Goal: Task Accomplishment & Management: Complete application form

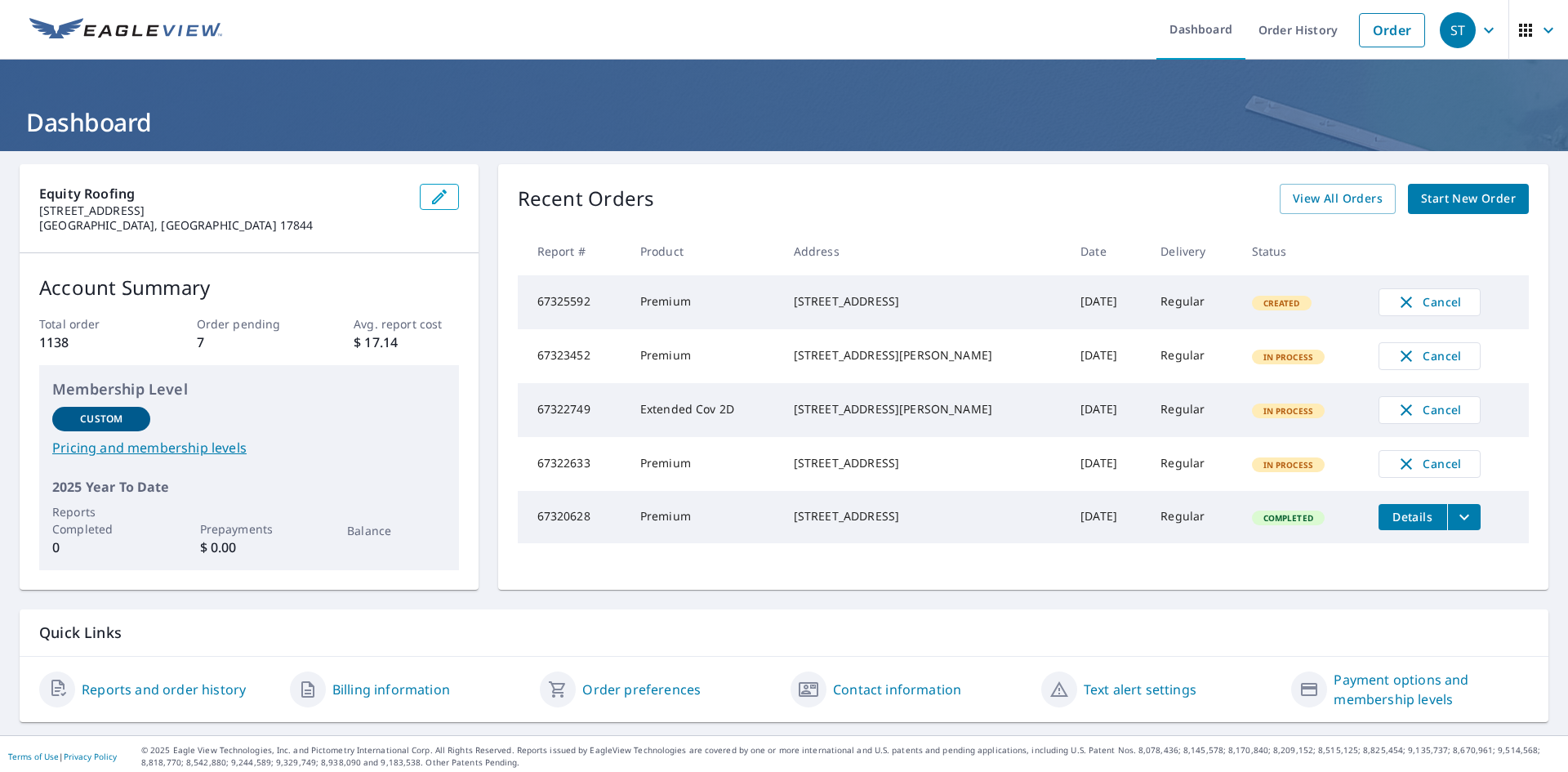
click at [1464, 188] on link "Start New Order" at bounding box center [1469, 199] width 121 height 30
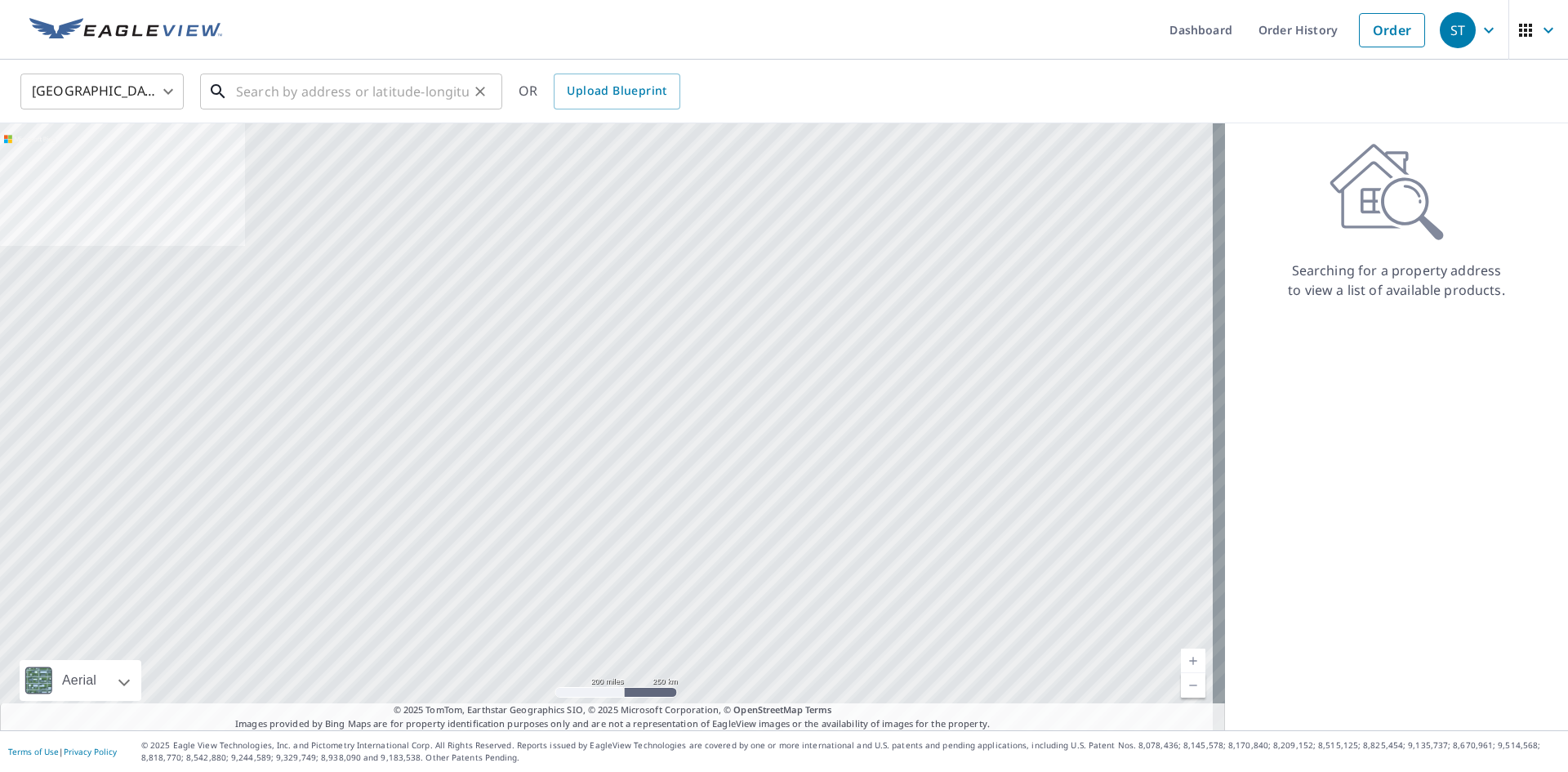
click at [360, 68] on input "text" at bounding box center [352, 91] width 233 height 45
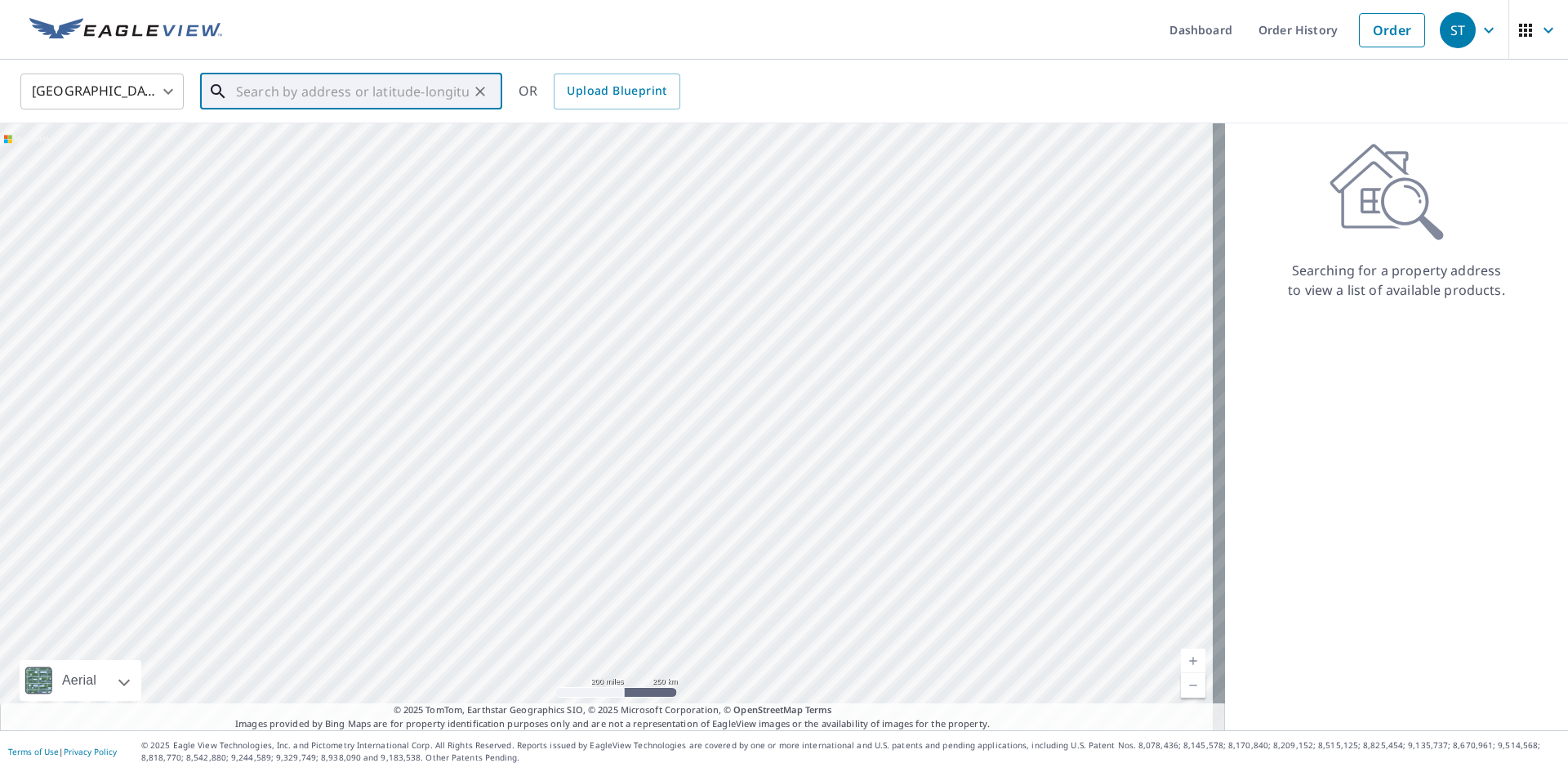
paste input "[STREET_ADDRESS]"
click at [369, 142] on span "[STREET_ADDRESS]" at bounding box center [361, 138] width 257 height 20
type input "[STREET_ADDRESS]"
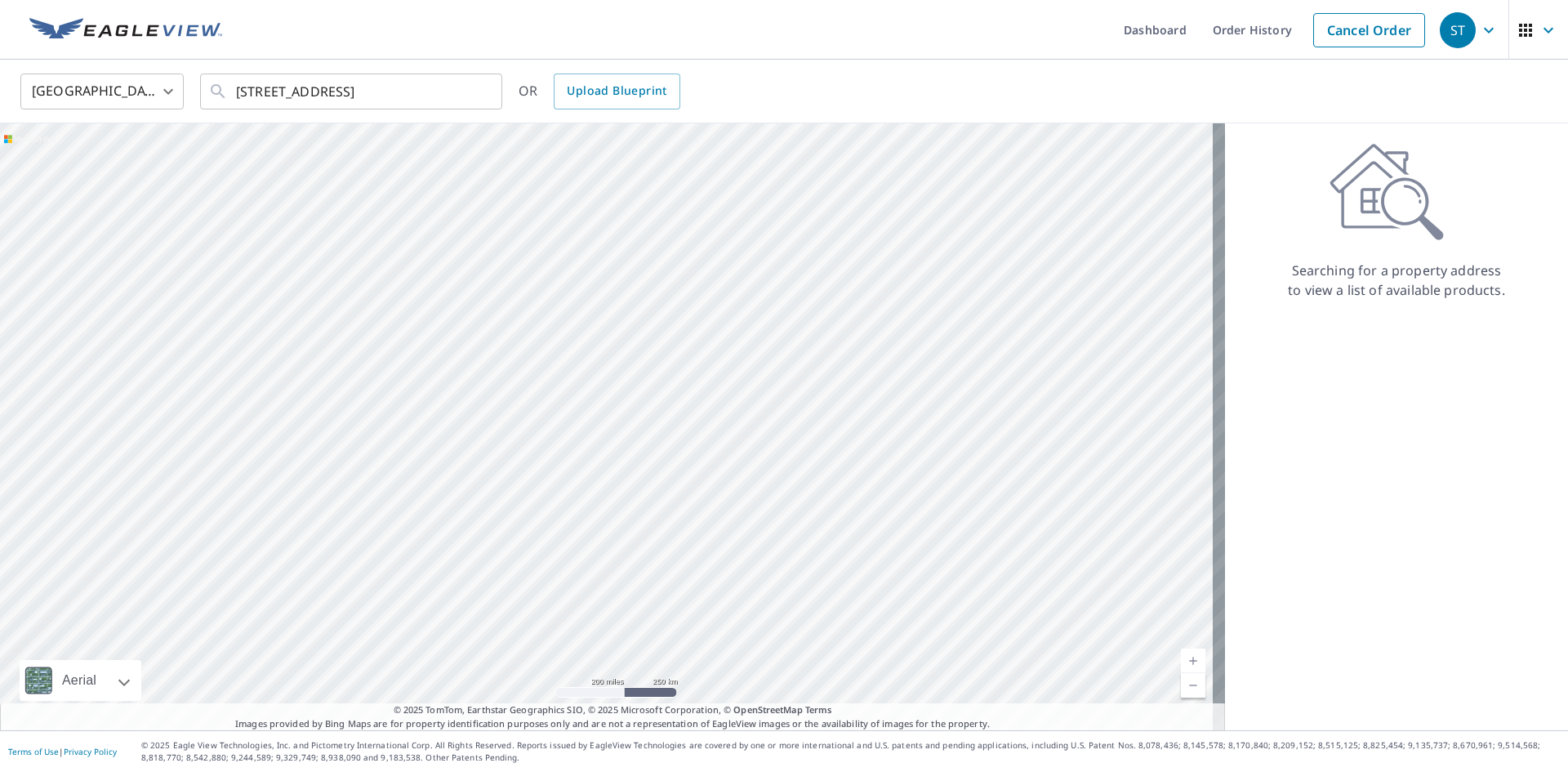
scroll to position [0, 0]
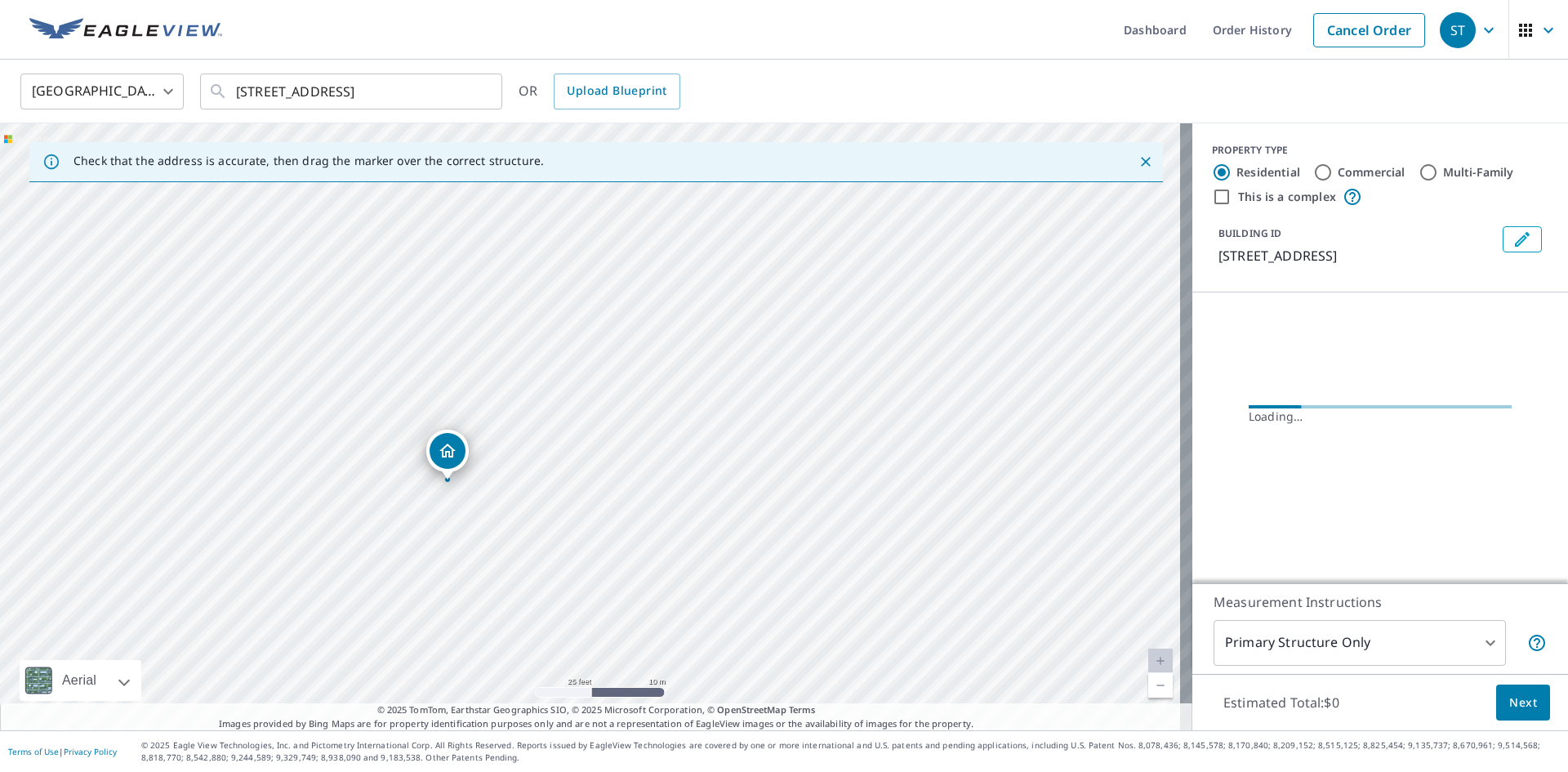
drag, startPoint x: 340, startPoint y: 557, endPoint x: 449, endPoint y: 373, distance: 213.9
click at [449, 373] on div "[STREET_ADDRESS]" at bounding box center [596, 426] width 1193 height 606
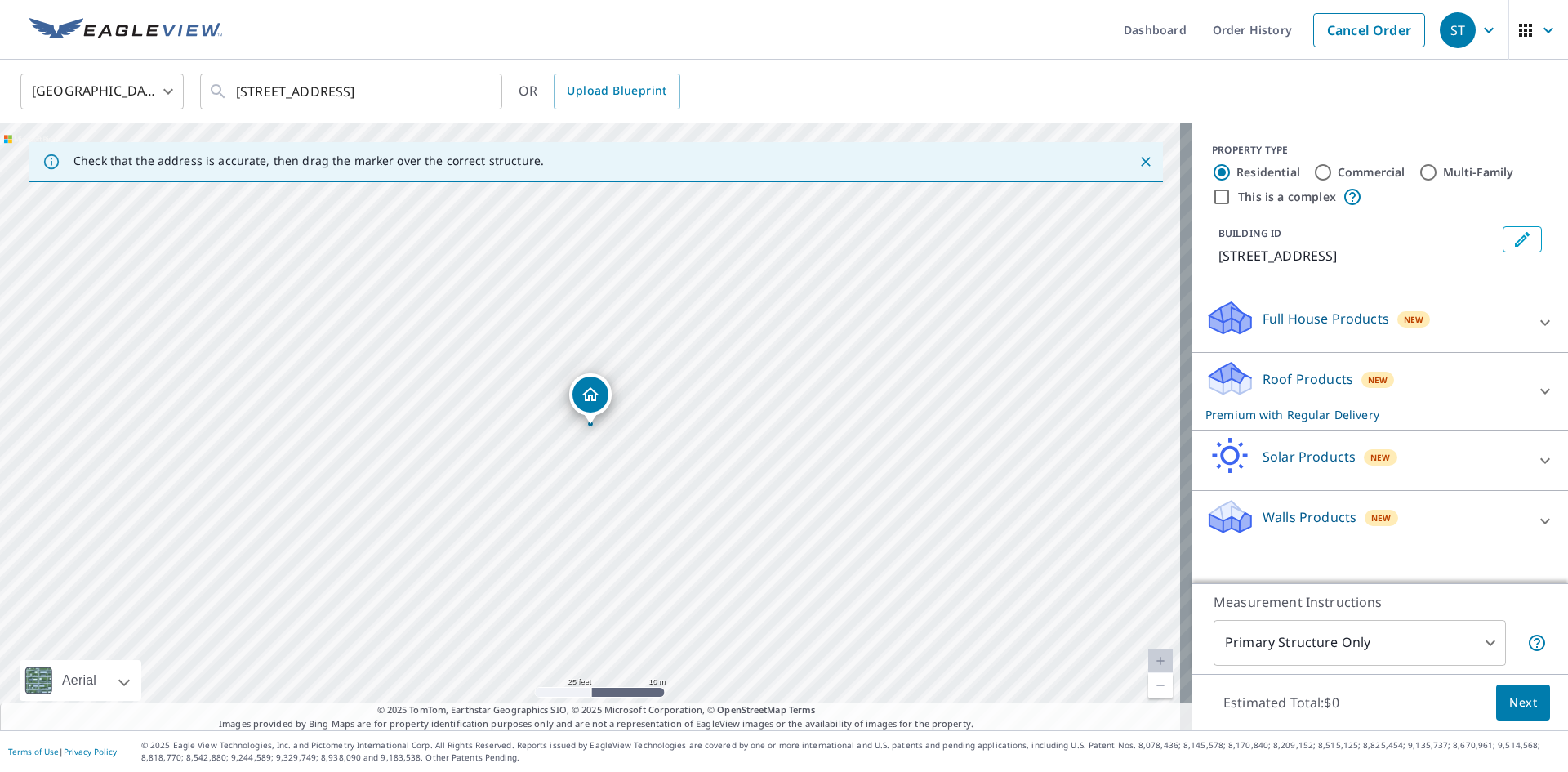
click at [1366, 641] on body "[GEOGRAPHIC_DATA] Dashboard Order History Cancel Order [GEOGRAPHIC_DATA] [GEOGR…" at bounding box center [784, 386] width 1568 height 772
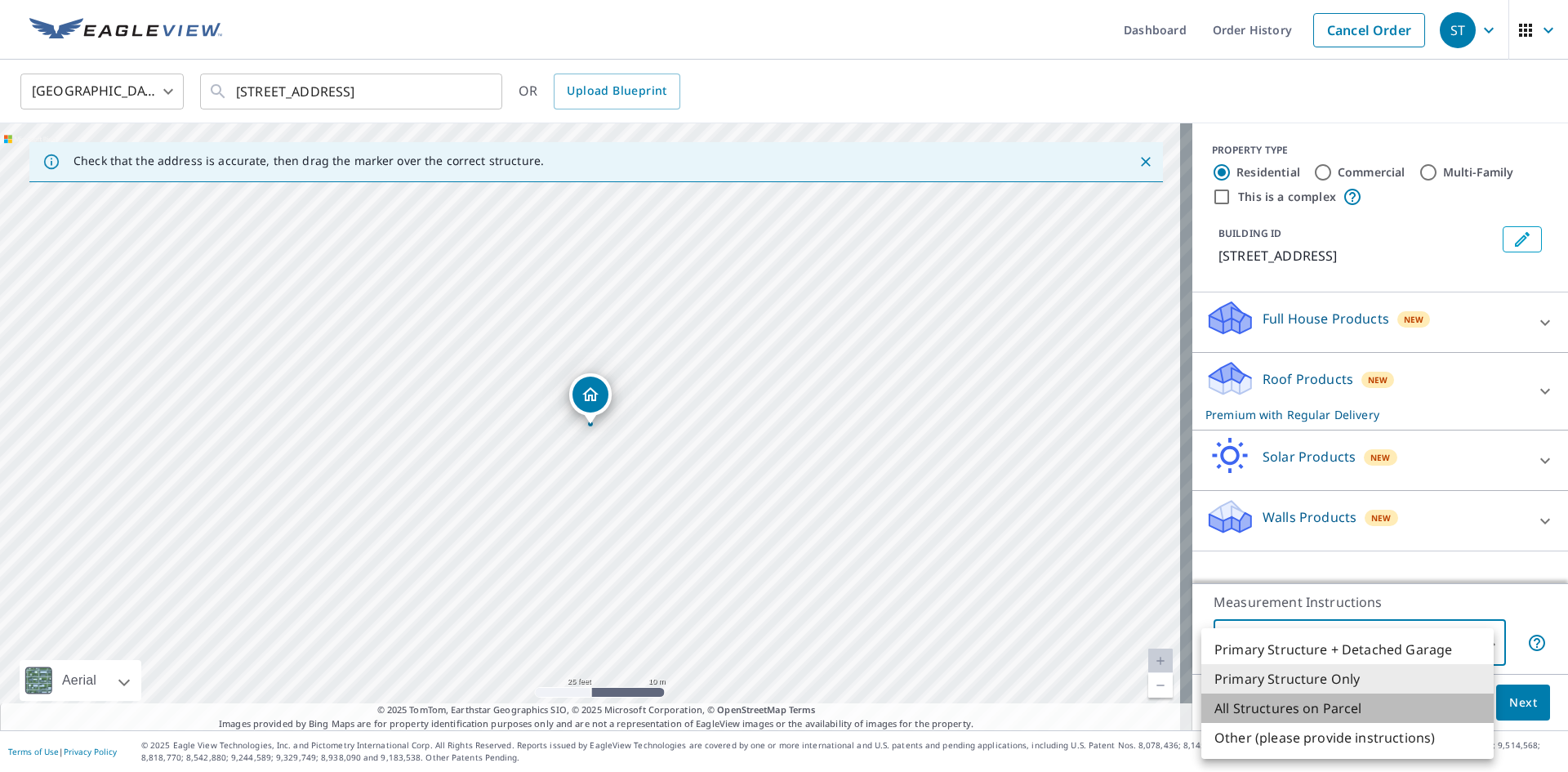
click at [1346, 708] on li "All Structures on Parcel" at bounding box center [1347, 708] width 293 height 29
type input "3"
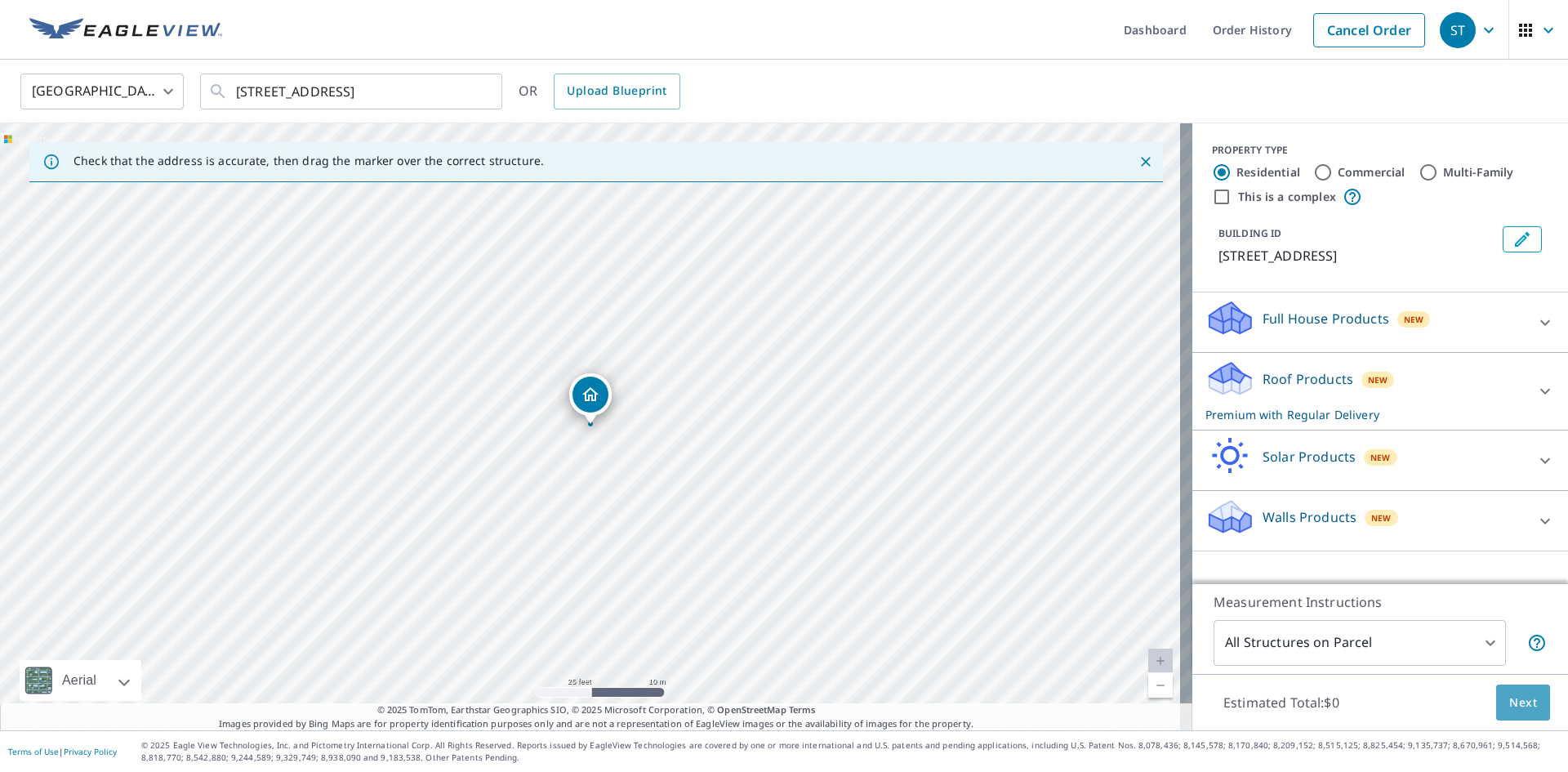
click at [1496, 705] on button "Next" at bounding box center [1523, 702] width 54 height 37
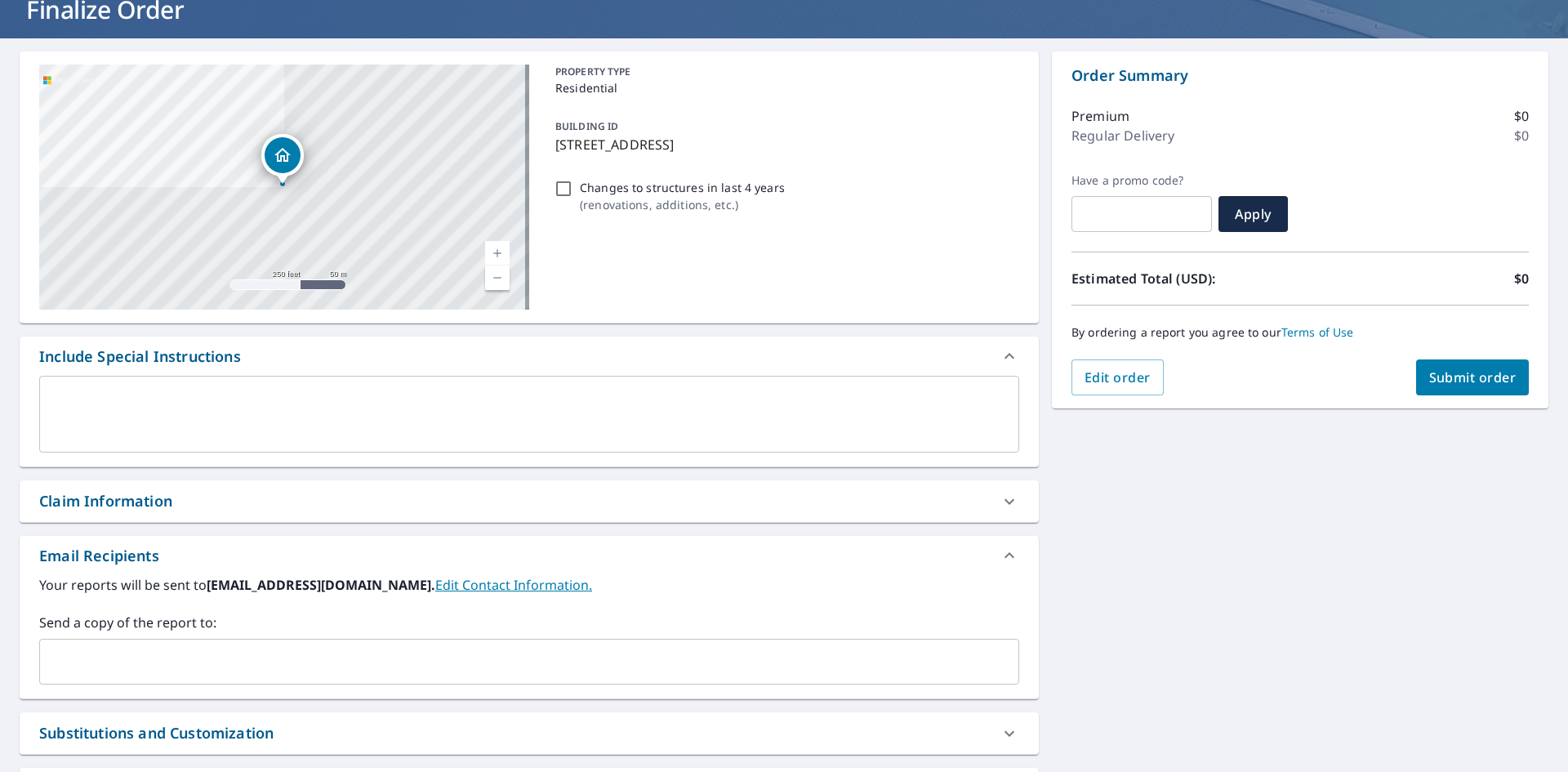
scroll to position [276, 0]
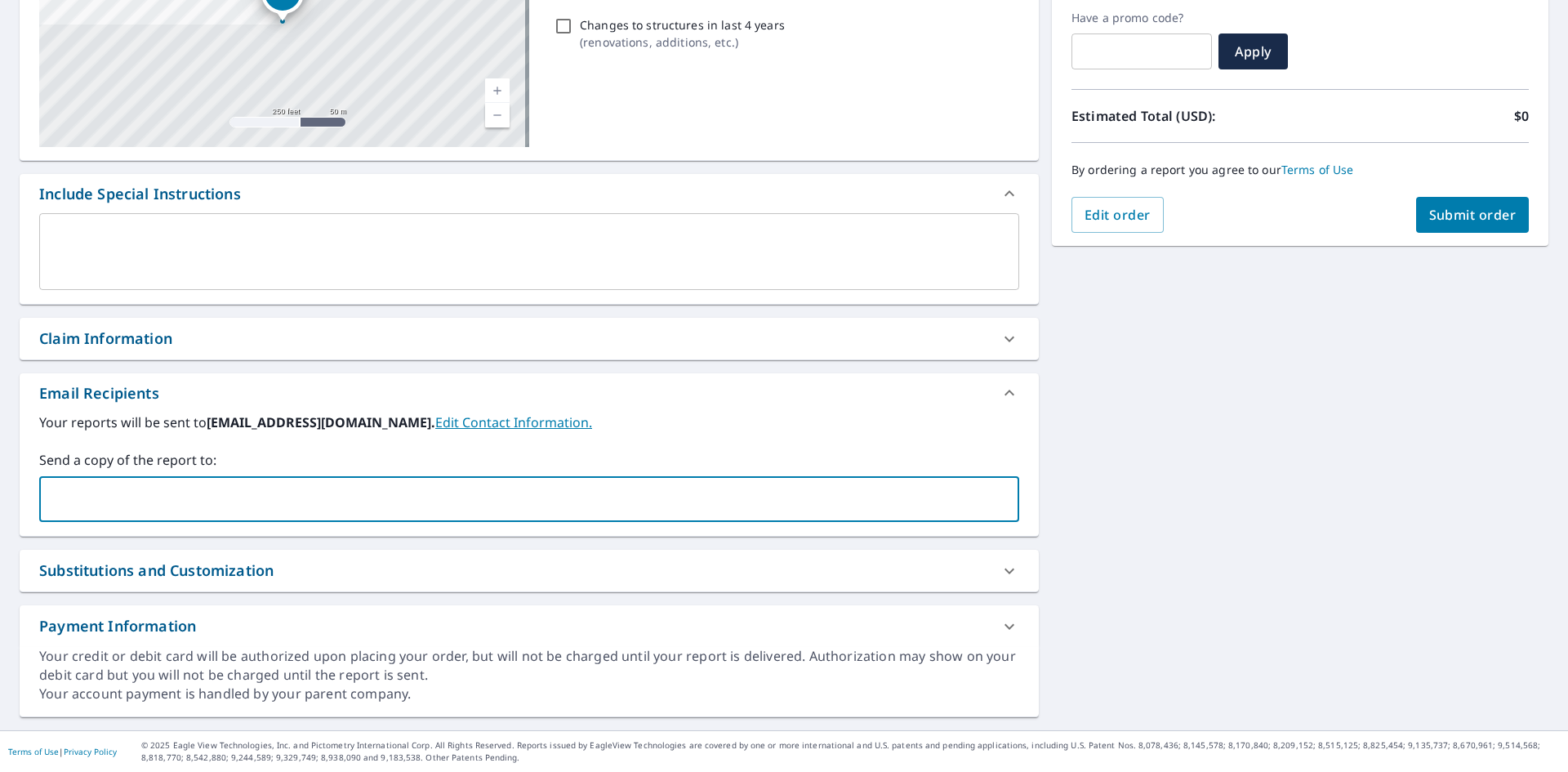
click at [145, 487] on input "text" at bounding box center [516, 498] width 941 height 31
type input "[PERSON_NAME][EMAIL_ADDRESS][DOMAIN_NAME]"
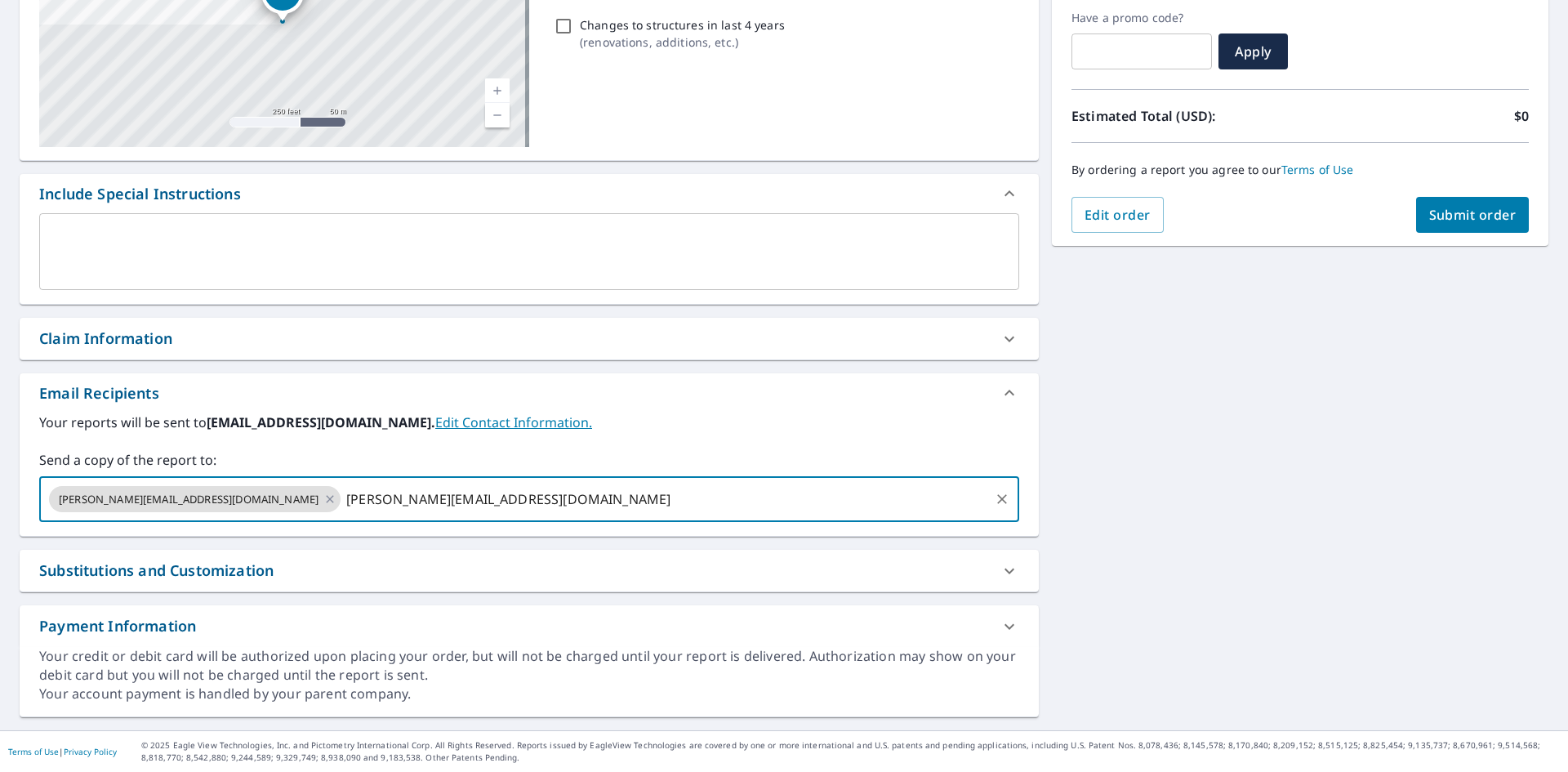
type input "[PERSON_NAME][EMAIL_ADDRESS][DOMAIN_NAME]"
click at [1436, 211] on span "Submit order" at bounding box center [1473, 214] width 87 height 18
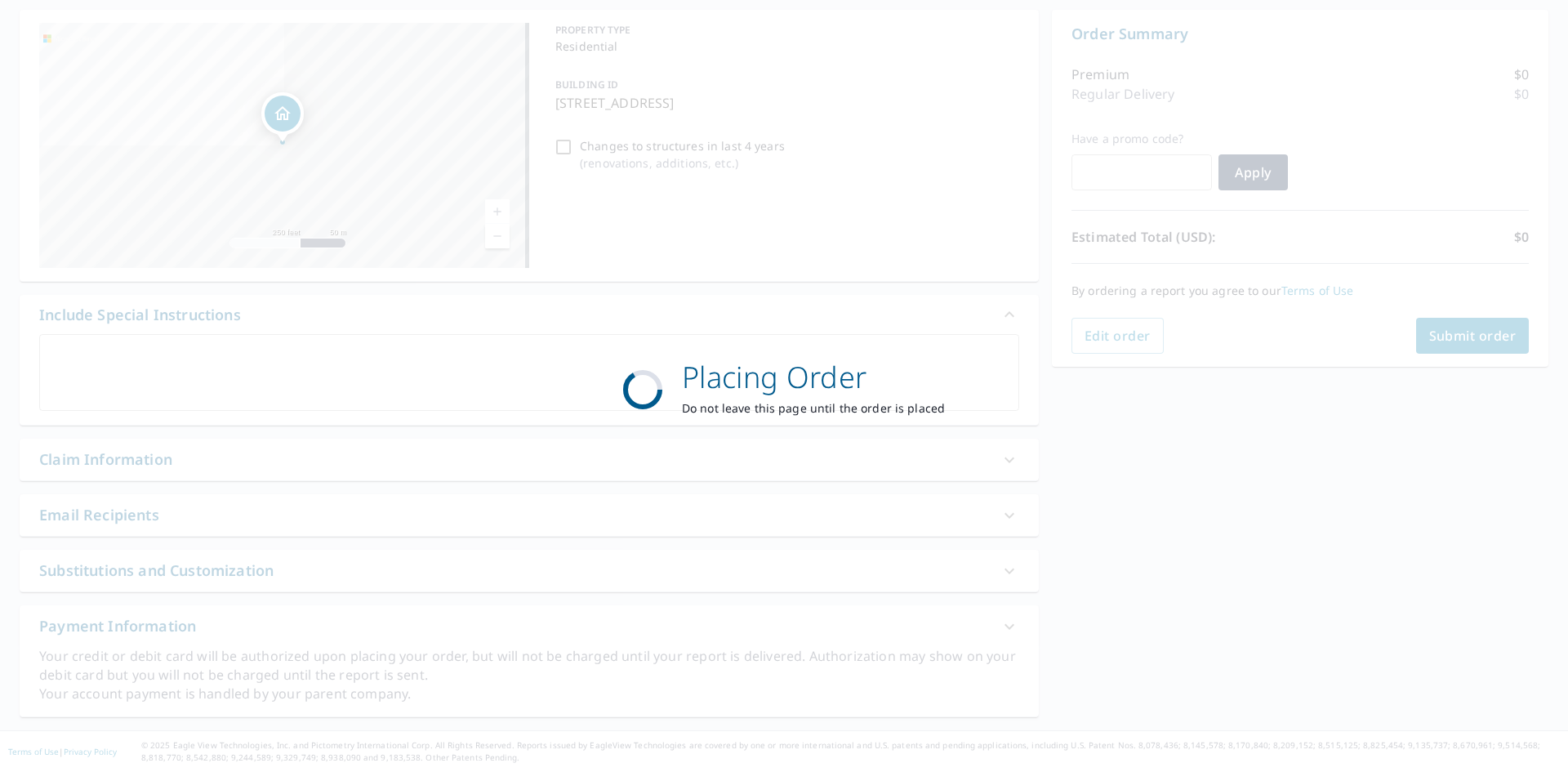
scroll to position [154, 0]
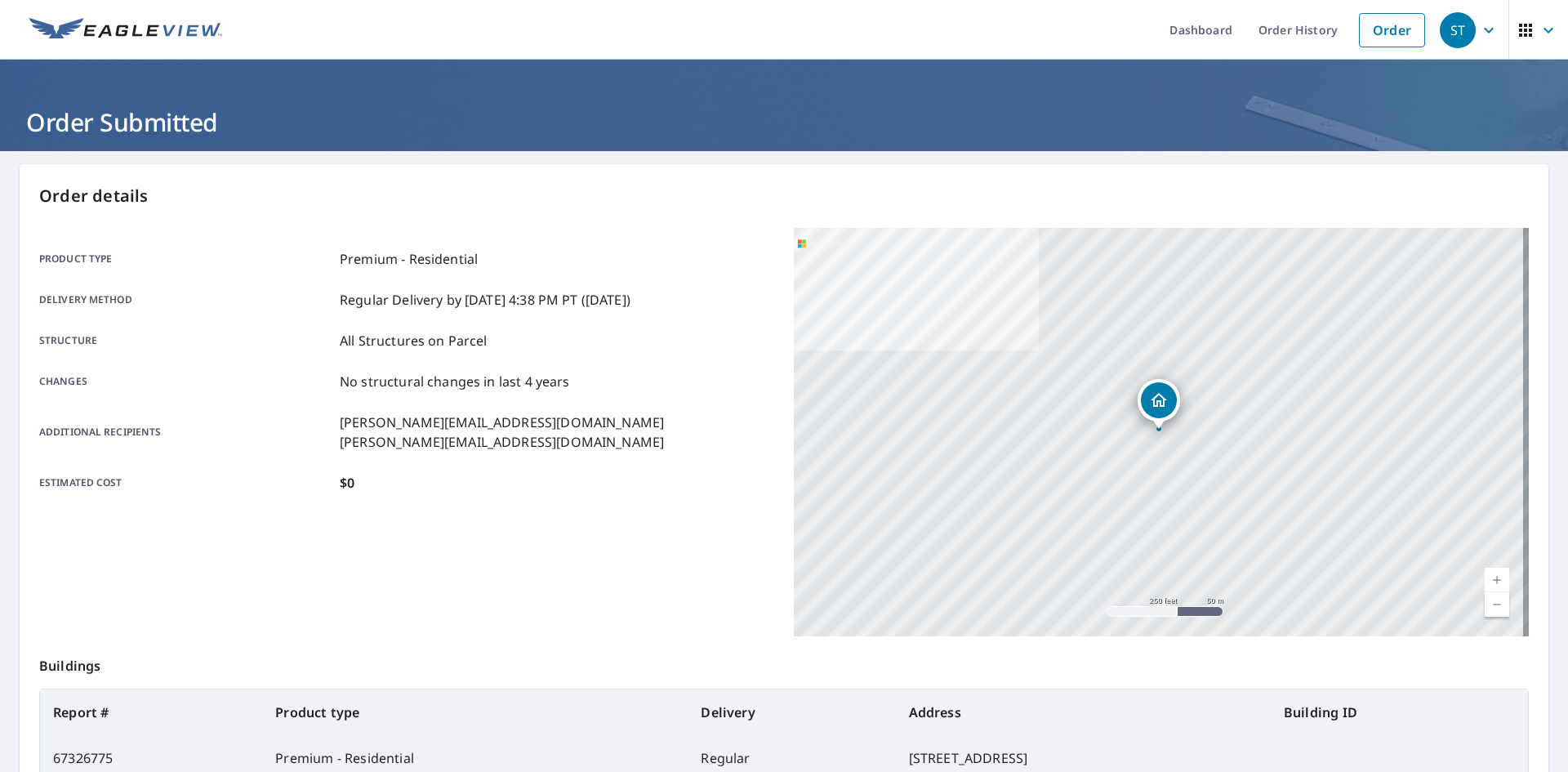
click at [183, 60] on header "Order Submitted" at bounding box center [784, 105] width 1568 height 92
click at [182, 43] on link at bounding box center [126, 29] width 212 height 60
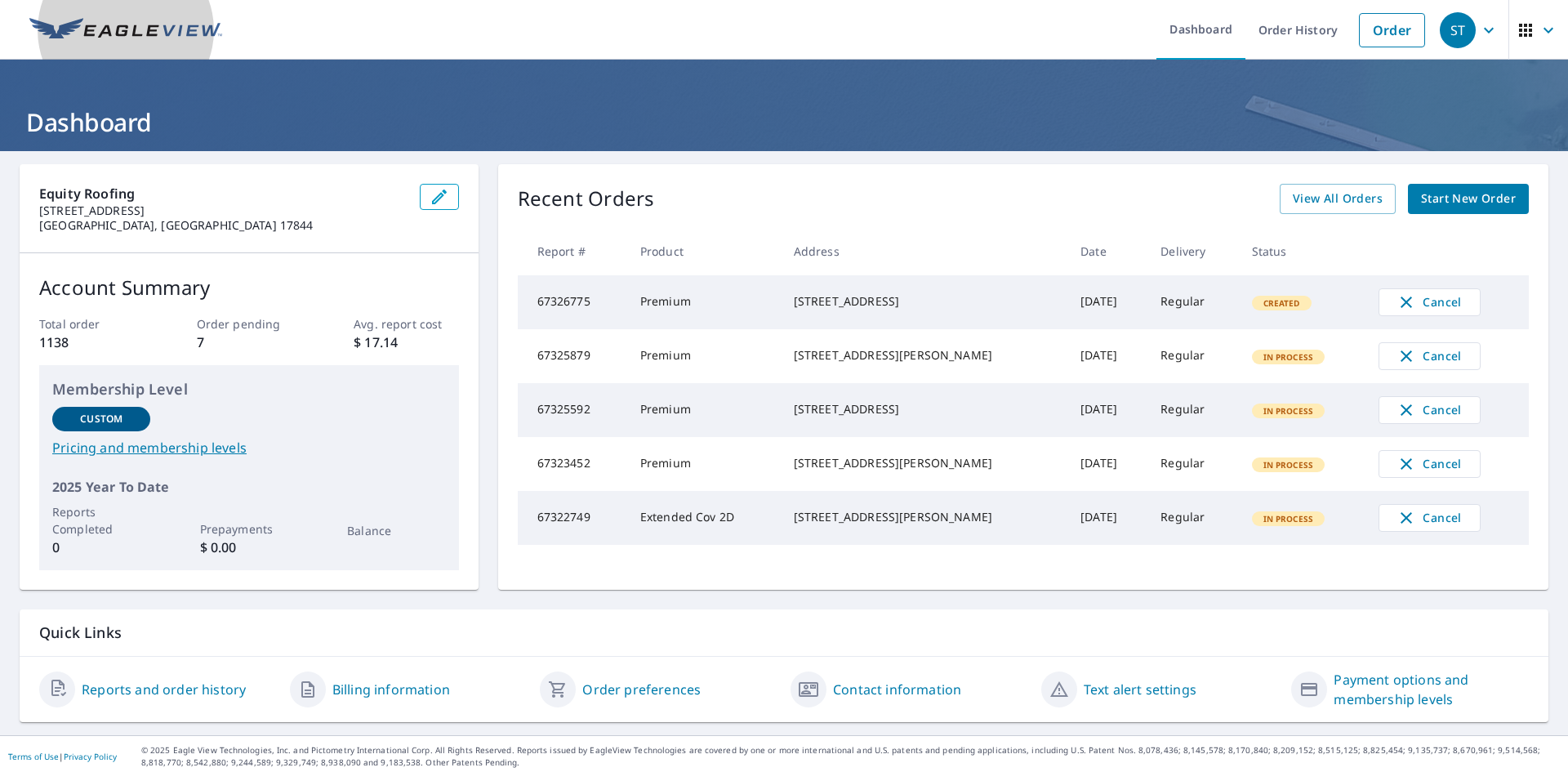
click at [192, 29] on img at bounding box center [125, 30] width 192 height 25
click at [134, 32] on img at bounding box center [125, 30] width 192 height 25
click at [1455, 187] on link "Start New Order" at bounding box center [1469, 199] width 121 height 30
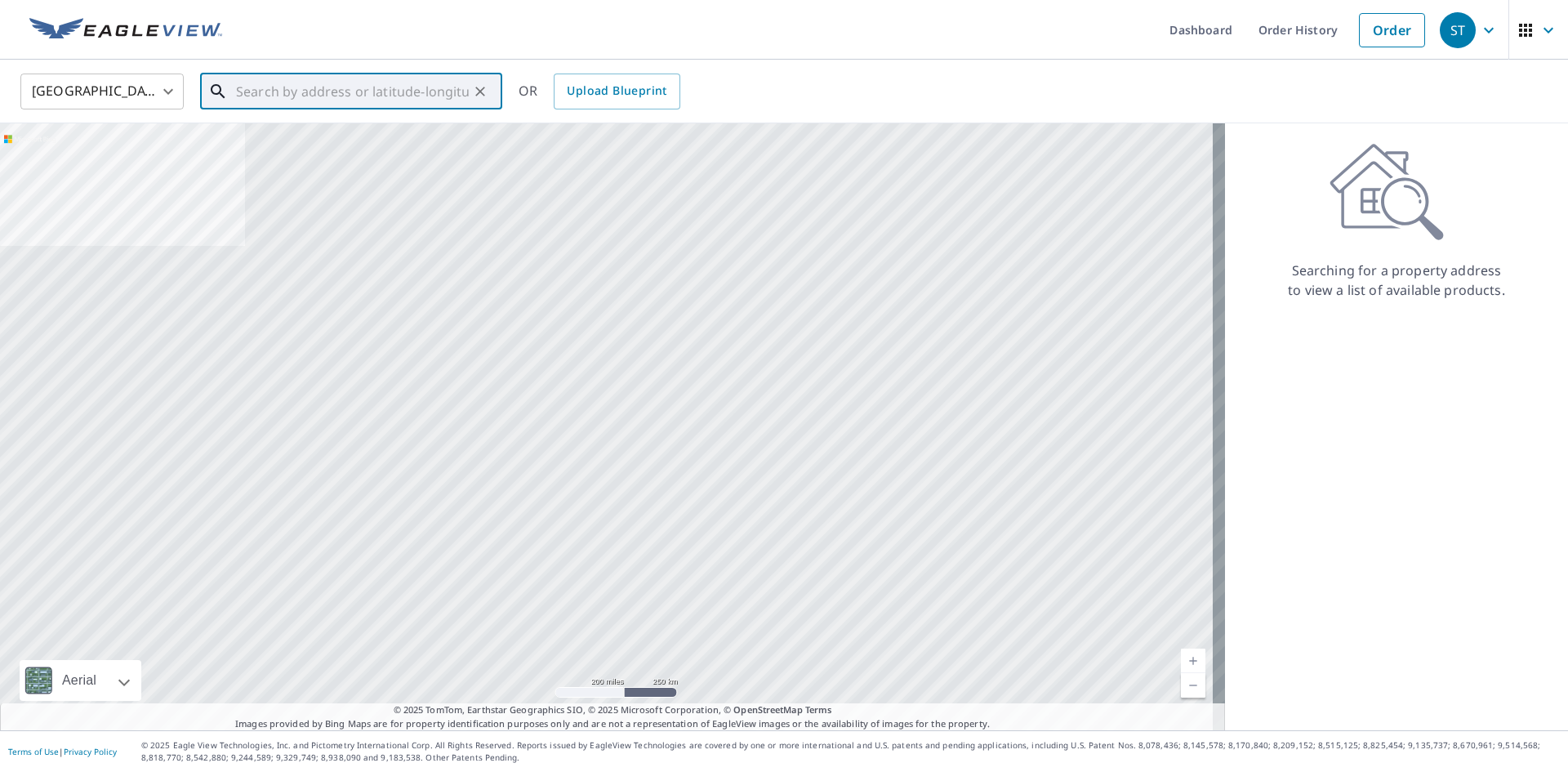
click at [279, 95] on input "text" at bounding box center [352, 91] width 233 height 45
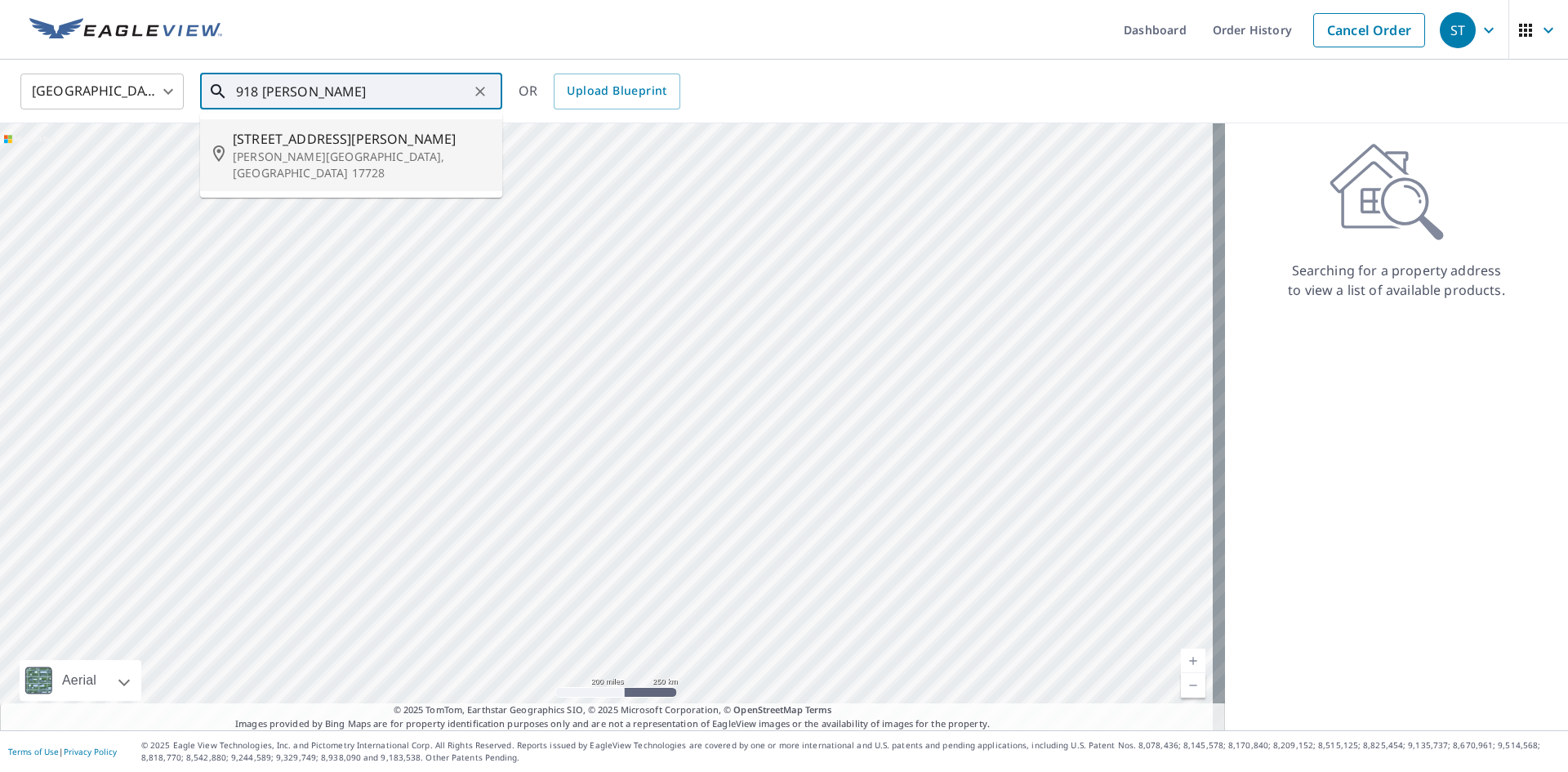
click at [369, 179] on ul "[STREET_ADDRESS][PERSON_NAME][PERSON_NAME]" at bounding box center [351, 155] width 302 height 85
click at [369, 166] on li "[STREET_ADDRESS][PERSON_NAME][PERSON_NAME]" at bounding box center [351, 155] width 302 height 72
type input "[STREET_ADDRESS][PERSON_NAME][PERSON_NAME]"
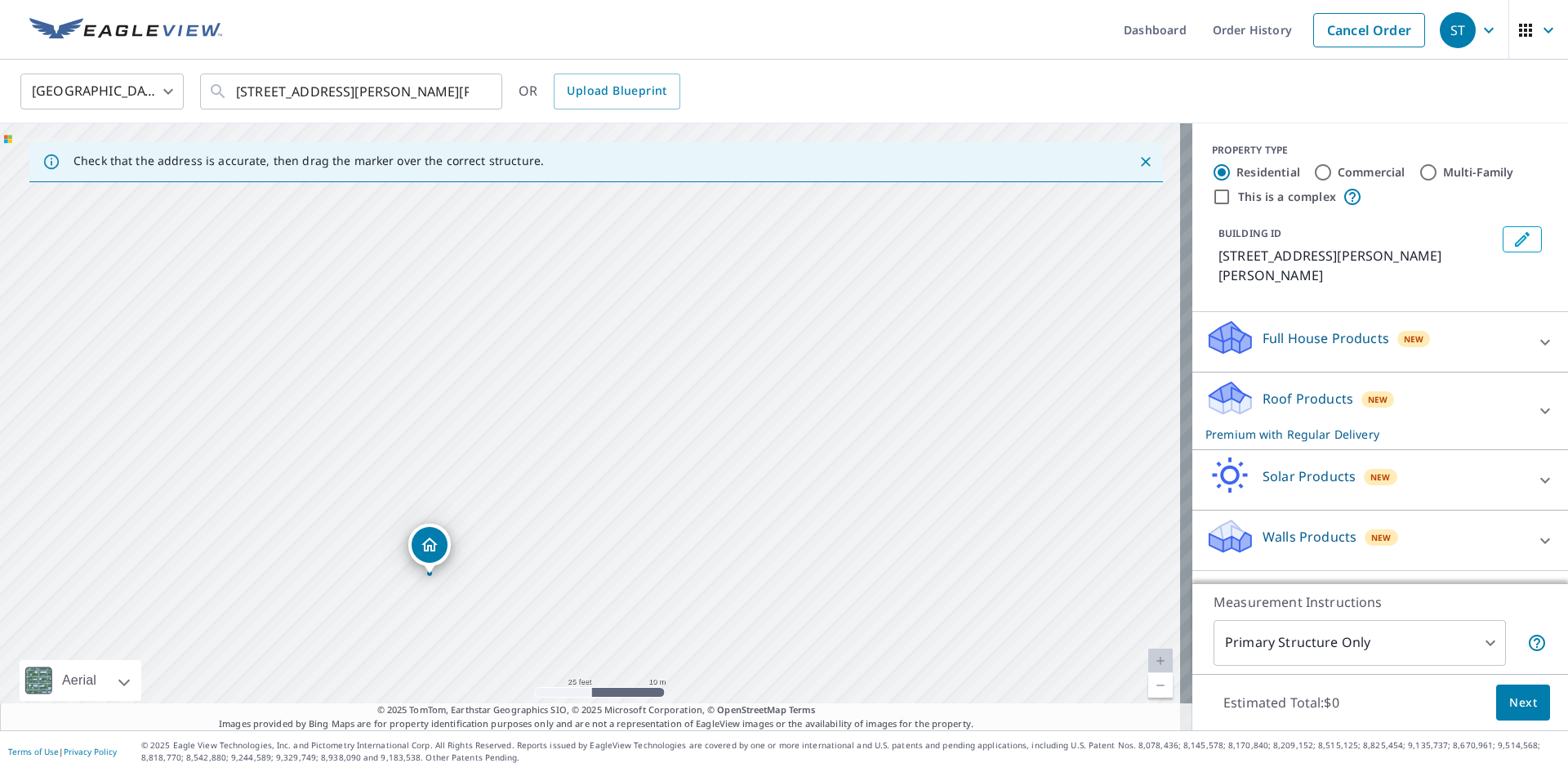
drag, startPoint x: 649, startPoint y: 369, endPoint x: 548, endPoint y: 537, distance: 196.0
click at [547, 542] on div "[STREET_ADDRESS][PERSON_NAME][PERSON_NAME]" at bounding box center [596, 426] width 1193 height 606
drag, startPoint x: 632, startPoint y: 431, endPoint x: 548, endPoint y: 308, distance: 148.9
click at [548, 308] on div "[STREET_ADDRESS][PERSON_NAME][PERSON_NAME]" at bounding box center [596, 426] width 1193 height 606
drag, startPoint x: 624, startPoint y: 386, endPoint x: 730, endPoint y: 624, distance: 260.5
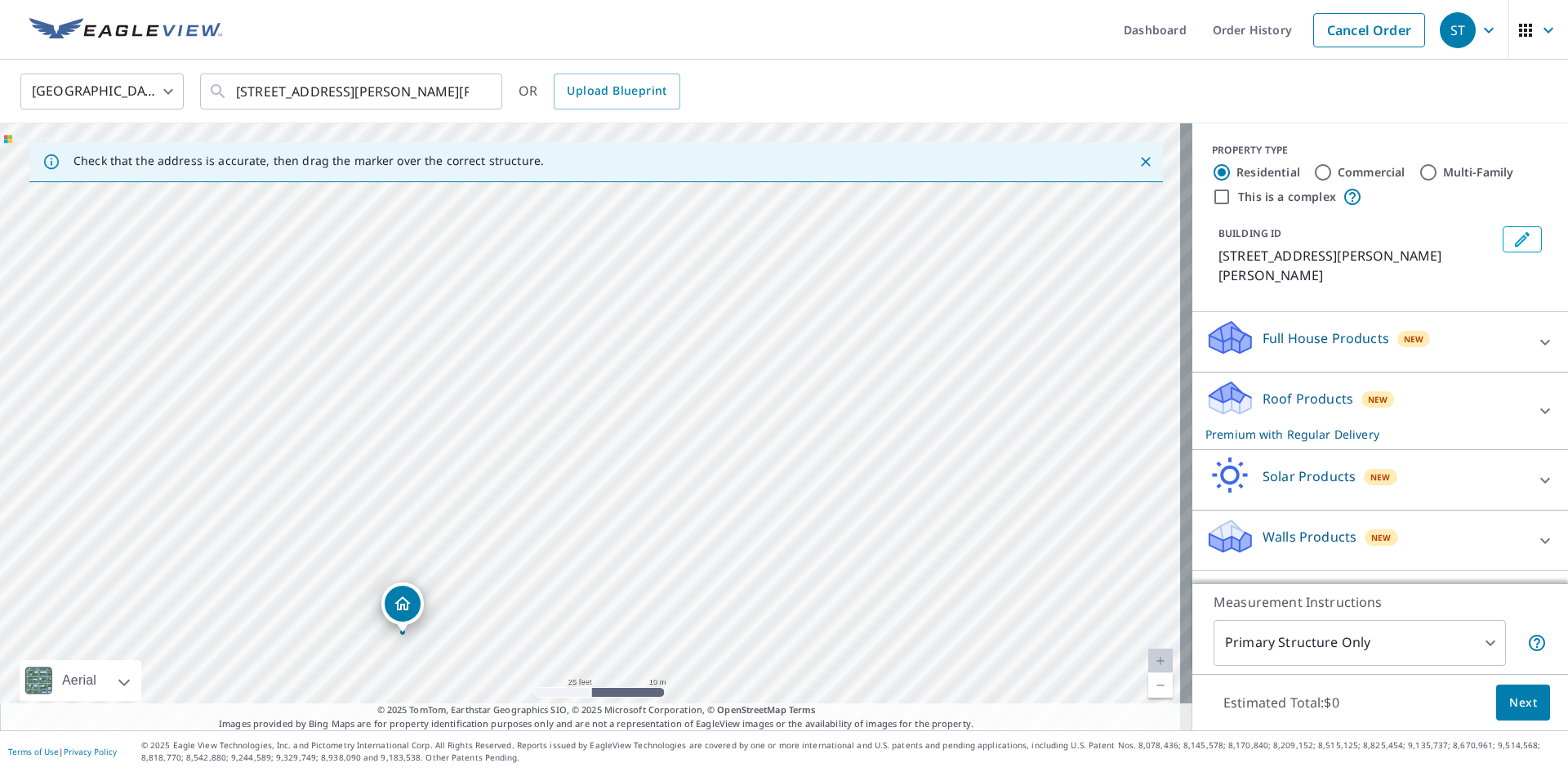
click at [730, 624] on div "[STREET_ADDRESS][PERSON_NAME][PERSON_NAME]" at bounding box center [596, 426] width 1193 height 606
drag, startPoint x: 622, startPoint y: 442, endPoint x: 650, endPoint y: 422, distance: 34.4
click at [650, 422] on div "[STREET_ADDRESS][PERSON_NAME][PERSON_NAME]" at bounding box center [596, 426] width 1193 height 606
drag, startPoint x: 710, startPoint y: 293, endPoint x: 696, endPoint y: 426, distance: 133.7
click at [696, 426] on div "[STREET_ADDRESS][PERSON_NAME][PERSON_NAME]" at bounding box center [596, 426] width 1193 height 606
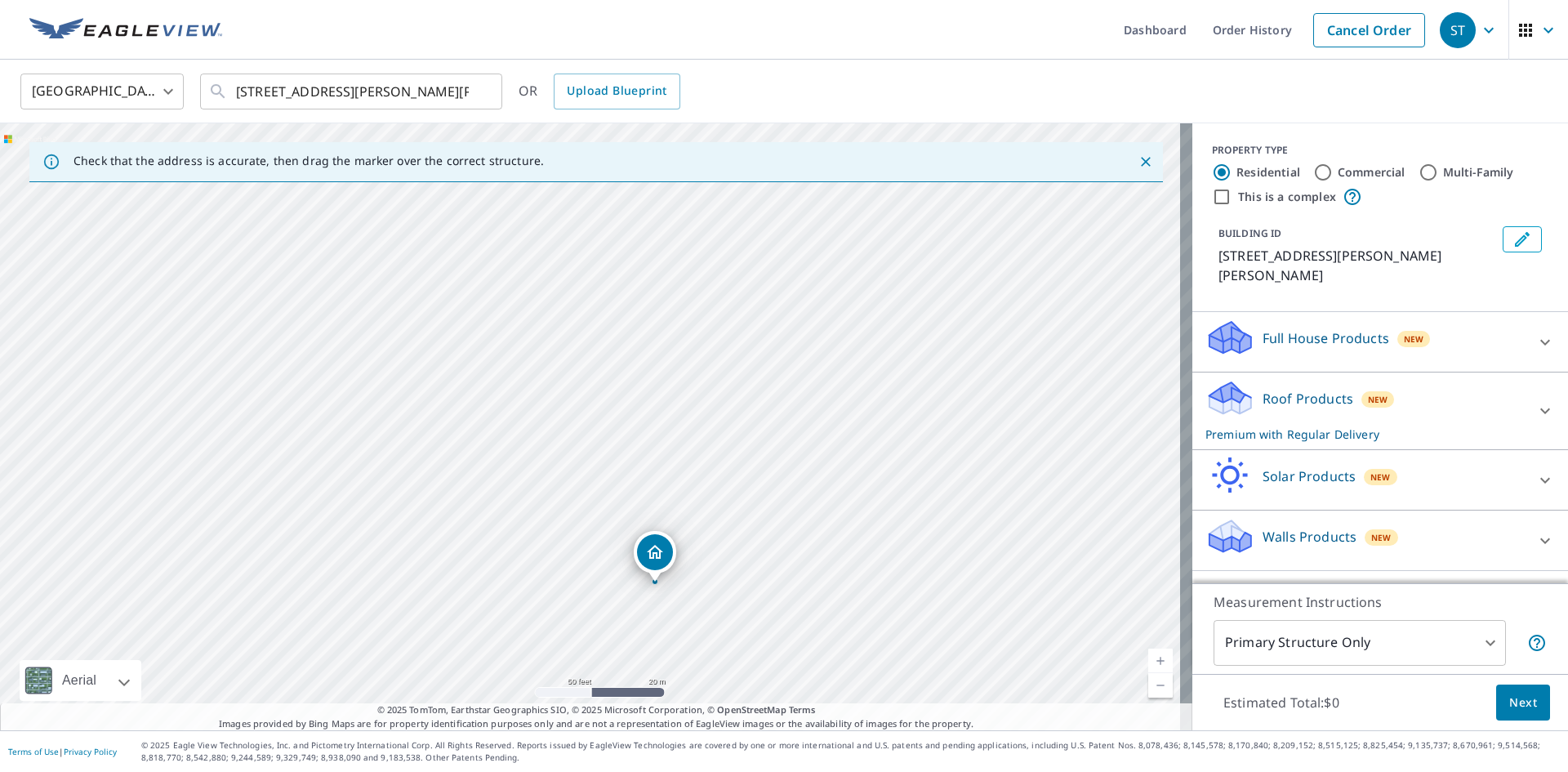
drag, startPoint x: 667, startPoint y: 466, endPoint x: 690, endPoint y: 487, distance: 31.1
click at [691, 485] on div "[STREET_ADDRESS][PERSON_NAME][PERSON_NAME]" at bounding box center [596, 426] width 1193 height 606
drag, startPoint x: 711, startPoint y: 460, endPoint x: 622, endPoint y: 420, distance: 97.6
click at [622, 420] on div "[STREET_ADDRESS][PERSON_NAME][PERSON_NAME]" at bounding box center [596, 426] width 1193 height 606
drag, startPoint x: 650, startPoint y: 422, endPoint x: 667, endPoint y: 425, distance: 17.3
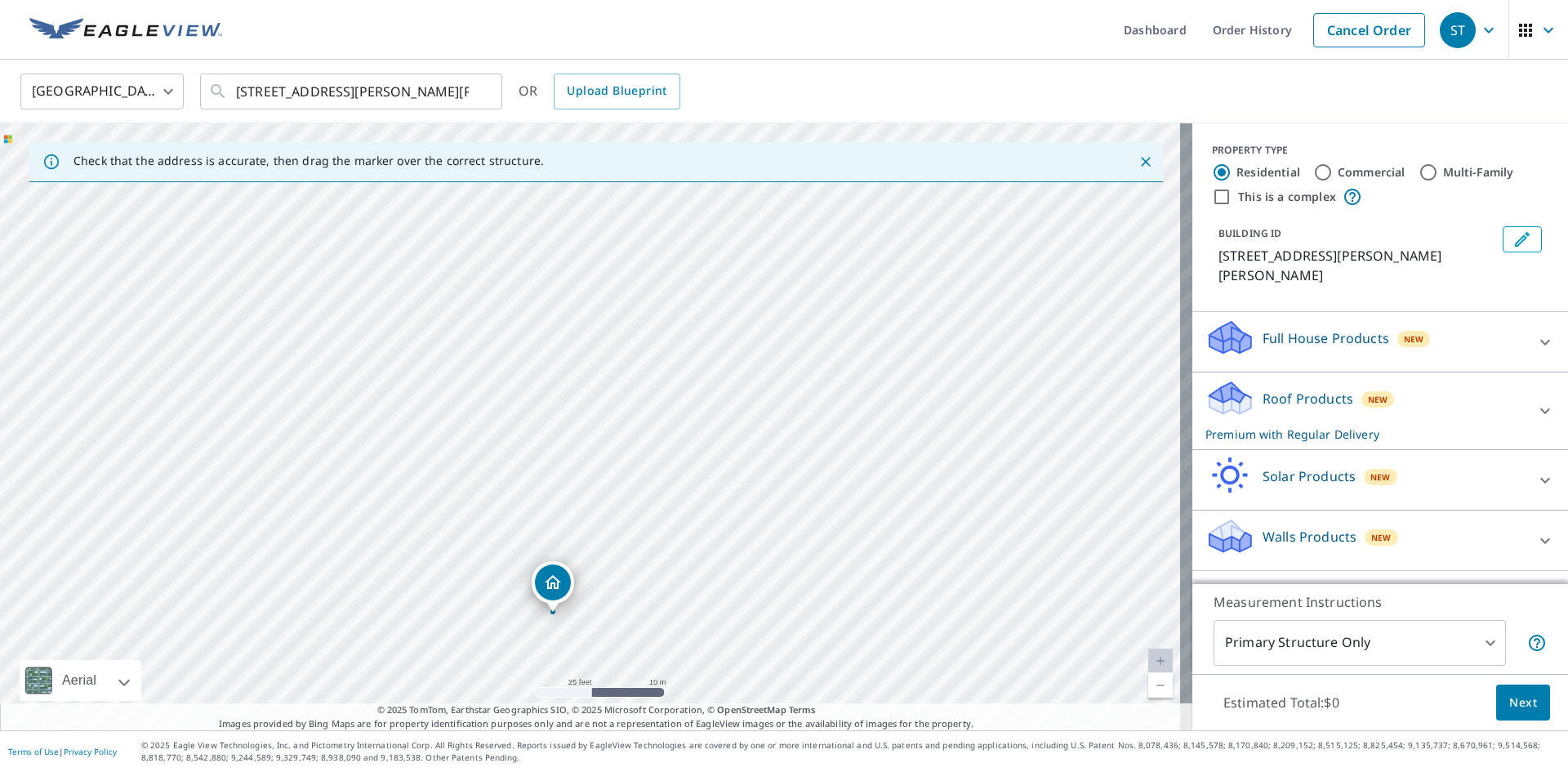
click at [658, 428] on div "[STREET_ADDRESS][PERSON_NAME][PERSON_NAME]" at bounding box center [596, 426] width 1193 height 606
drag, startPoint x: 631, startPoint y: 399, endPoint x: 651, endPoint y: 318, distance: 83.4
click at [651, 318] on div "[STREET_ADDRESS][PERSON_NAME][PERSON_NAME]" at bounding box center [596, 426] width 1193 height 606
drag, startPoint x: 798, startPoint y: 357, endPoint x: 790, endPoint y: 409, distance: 52.6
click at [790, 409] on div "[STREET_ADDRESS][PERSON_NAME][PERSON_NAME]" at bounding box center [596, 426] width 1193 height 606
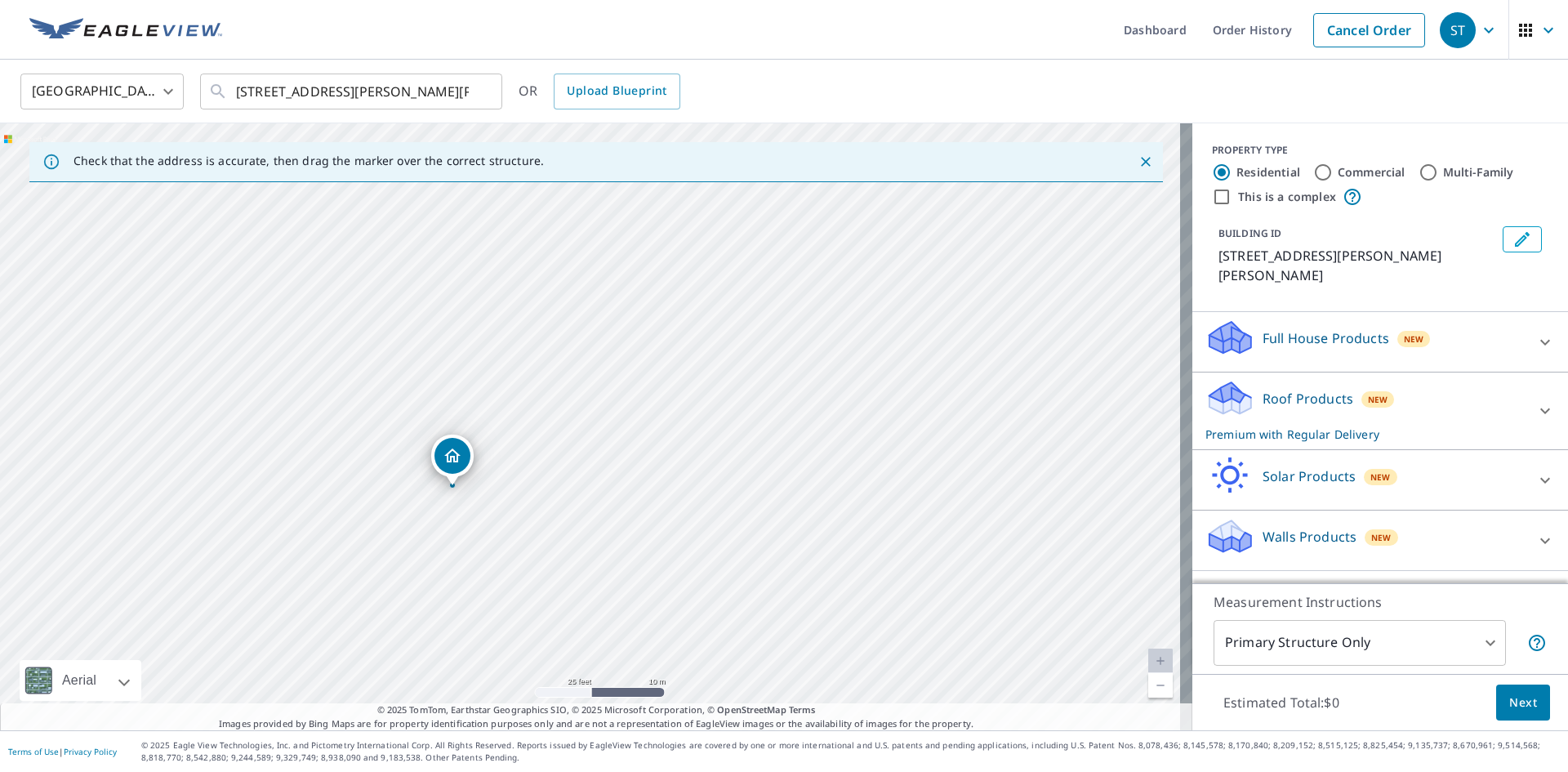
drag, startPoint x: 663, startPoint y: 454, endPoint x: 568, endPoint y: 277, distance: 200.9
click at [568, 277] on div "[STREET_ADDRESS][PERSON_NAME][PERSON_NAME]" at bounding box center [596, 426] width 1193 height 606
drag, startPoint x: 488, startPoint y: 534, endPoint x: 514, endPoint y: 521, distance: 29.1
click at [514, 521] on div "[STREET_ADDRESS][PERSON_NAME][PERSON_NAME]" at bounding box center [596, 426] width 1193 height 606
drag, startPoint x: 466, startPoint y: 387, endPoint x: 496, endPoint y: 357, distance: 42.4
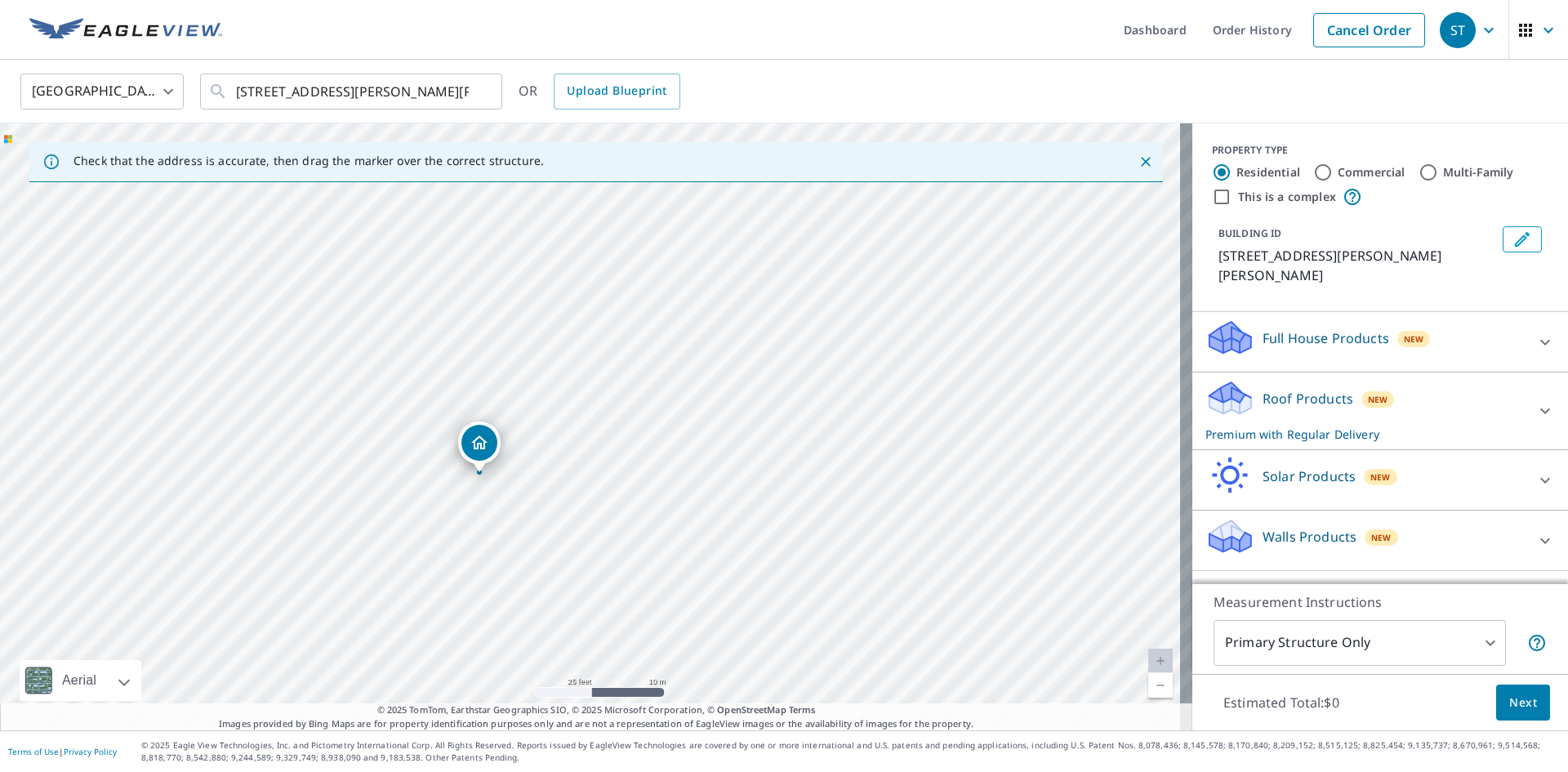
click at [495, 357] on div "[STREET_ADDRESS][PERSON_NAME][PERSON_NAME]" at bounding box center [596, 426] width 1193 height 606
drag, startPoint x: 509, startPoint y: 346, endPoint x: 499, endPoint y: 386, distance: 41.2
click at [499, 387] on div "[STREET_ADDRESS][PERSON_NAME][PERSON_NAME]" at bounding box center [596, 426] width 1193 height 606
drag, startPoint x: 663, startPoint y: 314, endPoint x: 670, endPoint y: 334, distance: 21.2
click at [671, 333] on div "[STREET_ADDRESS][PERSON_NAME][PERSON_NAME]" at bounding box center [596, 426] width 1193 height 606
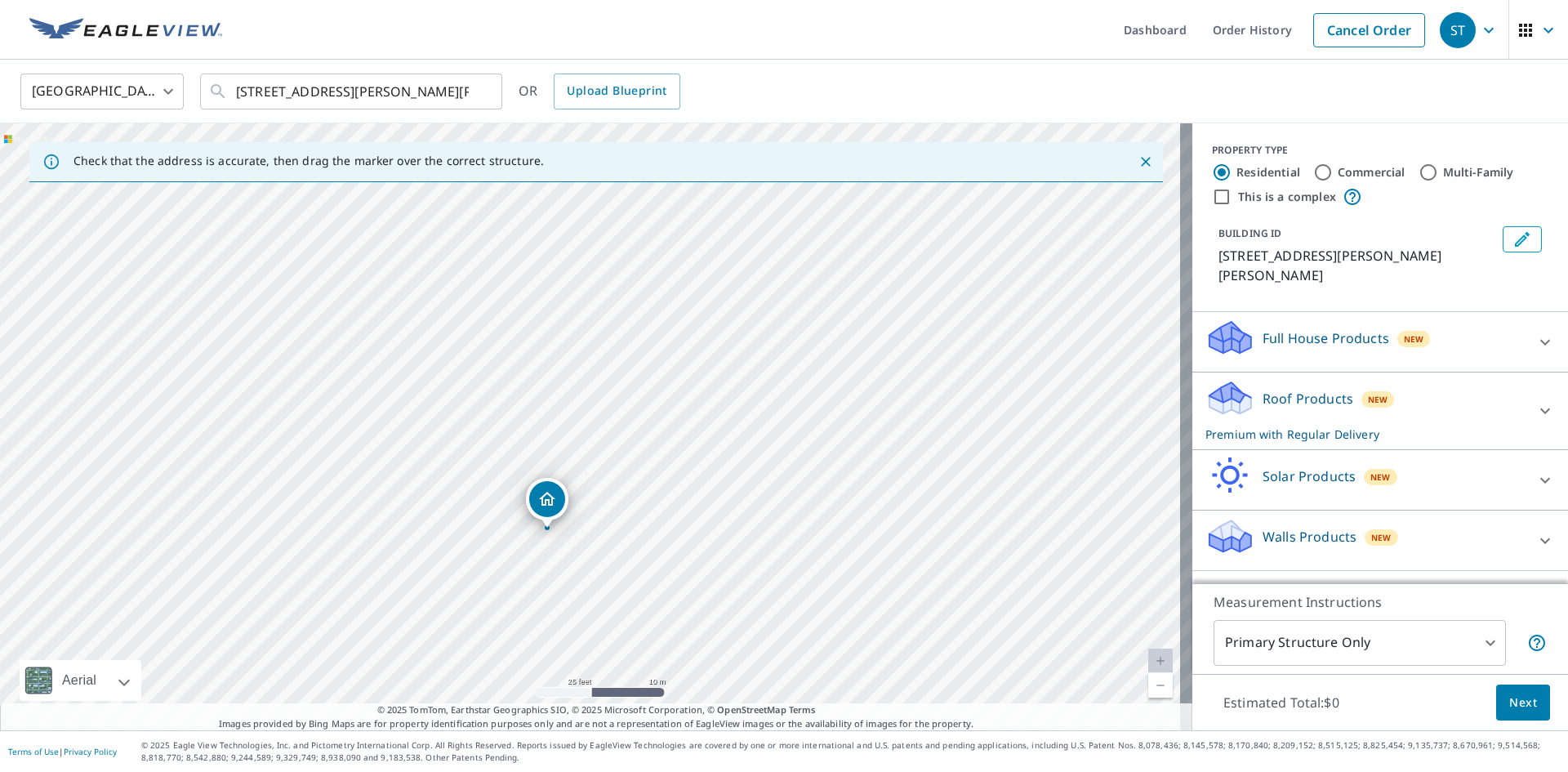
drag, startPoint x: 602, startPoint y: 355, endPoint x: 622, endPoint y: 387, distance: 37.7
click at [622, 387] on div "[STREET_ADDRESS][PERSON_NAME][PERSON_NAME]" at bounding box center [596, 426] width 1193 height 606
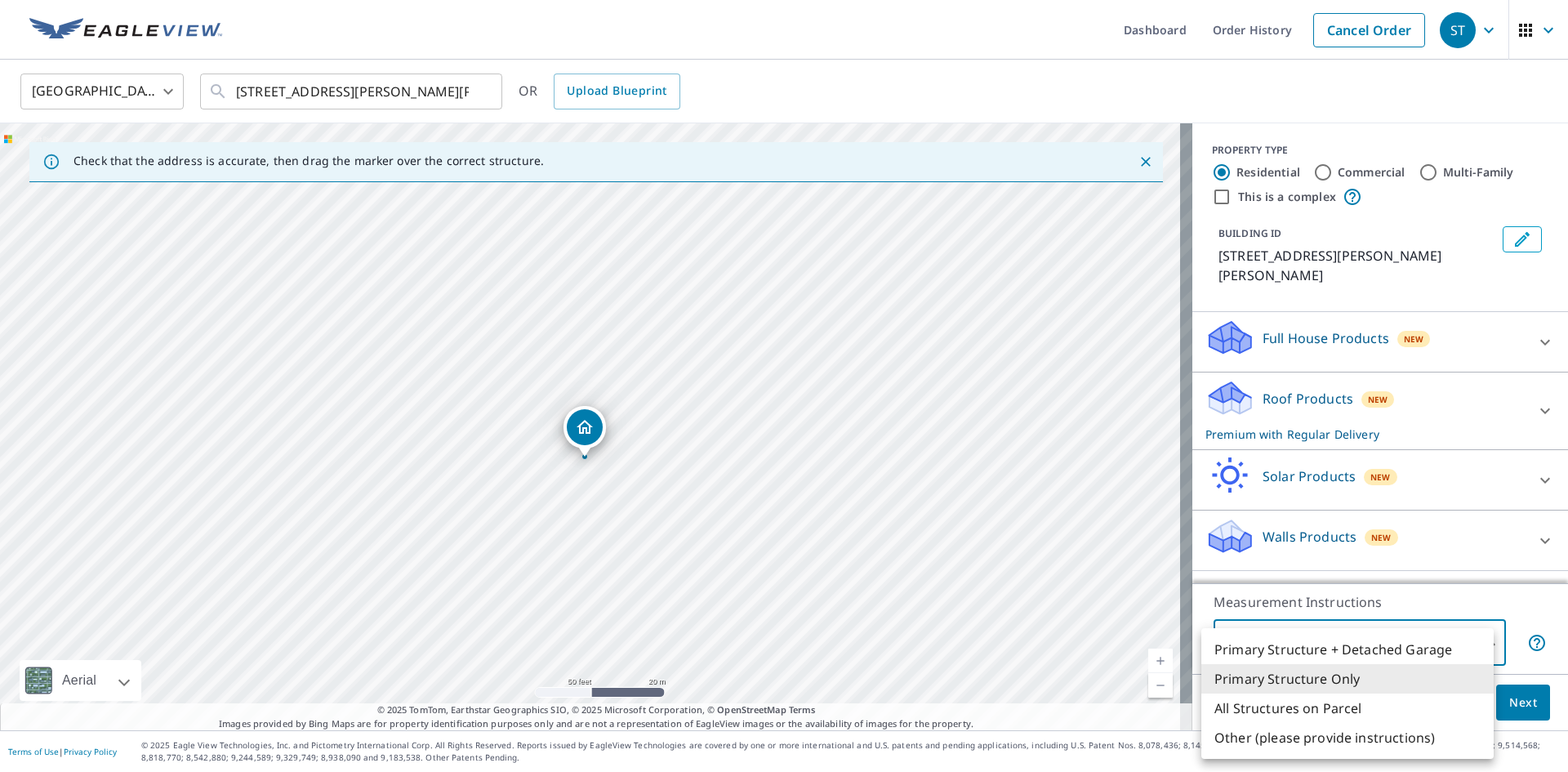
click at [1440, 653] on body "[GEOGRAPHIC_DATA] Dashboard Order History Cancel Order [GEOGRAPHIC_DATA] [GEOGR…" at bounding box center [784, 386] width 1568 height 772
click at [1380, 703] on li "All Structures on Parcel" at bounding box center [1347, 708] width 293 height 29
type input "3"
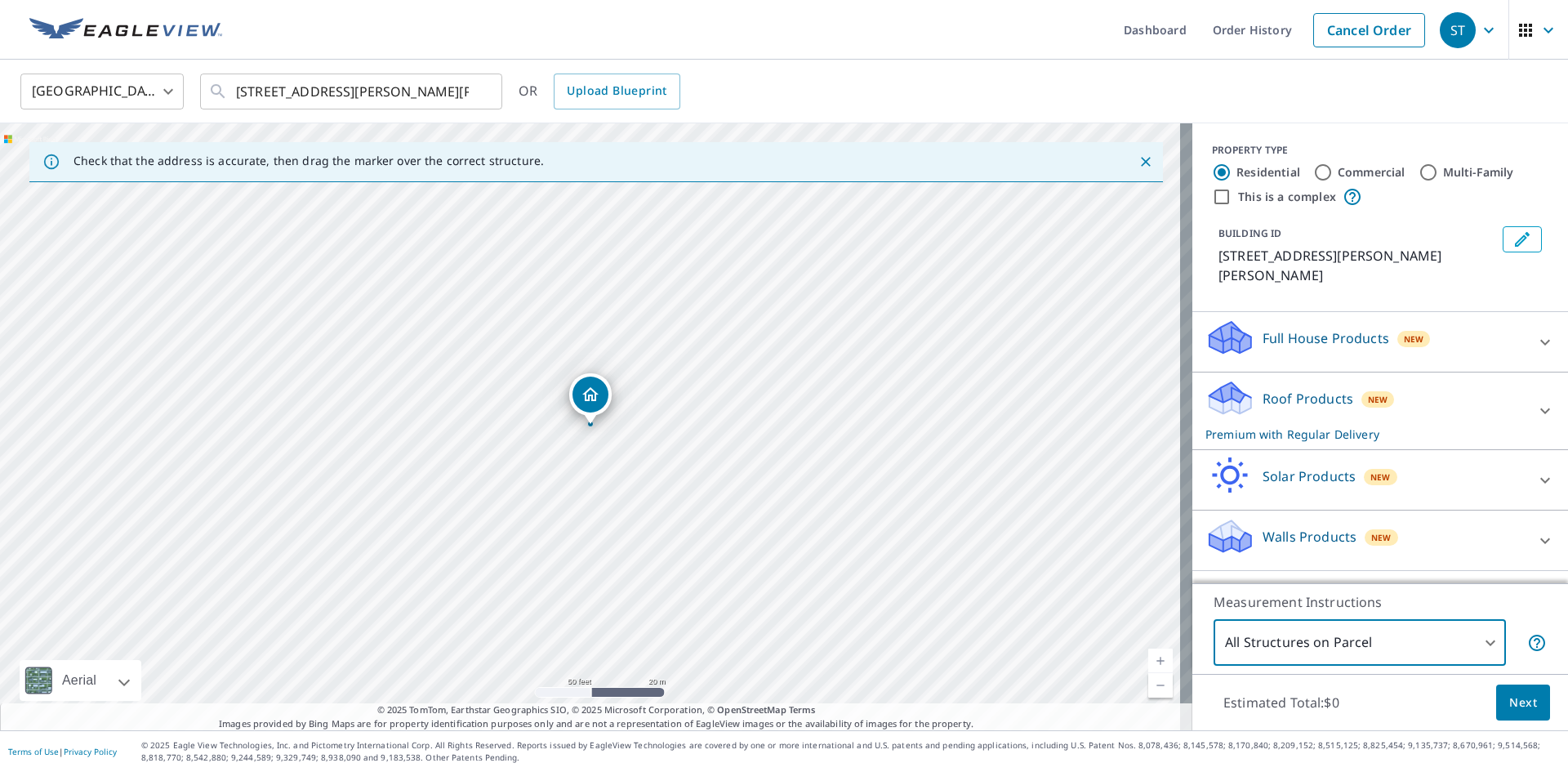
click at [1506, 688] on button "Next" at bounding box center [1523, 702] width 54 height 37
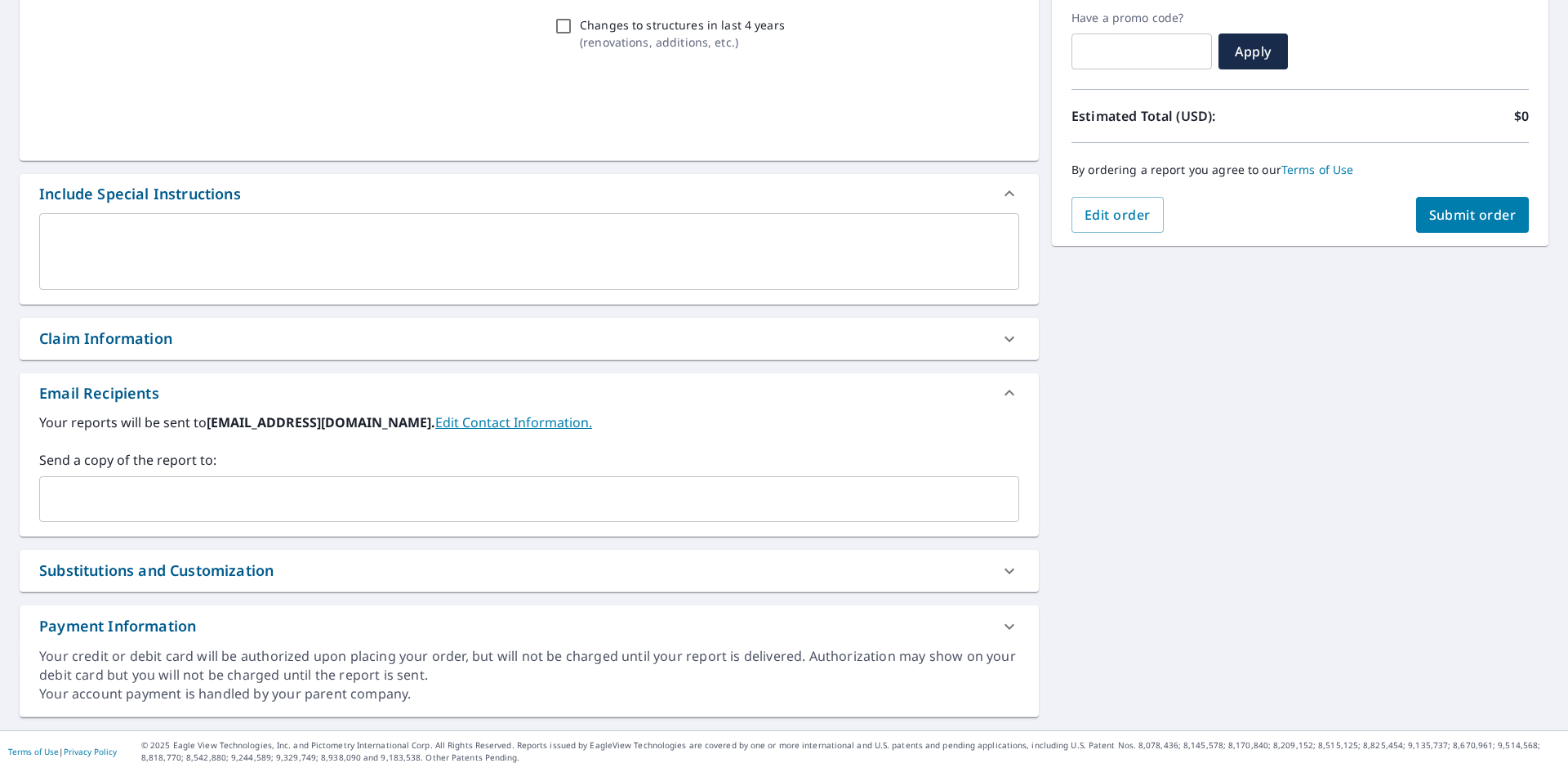
scroll to position [276, 0]
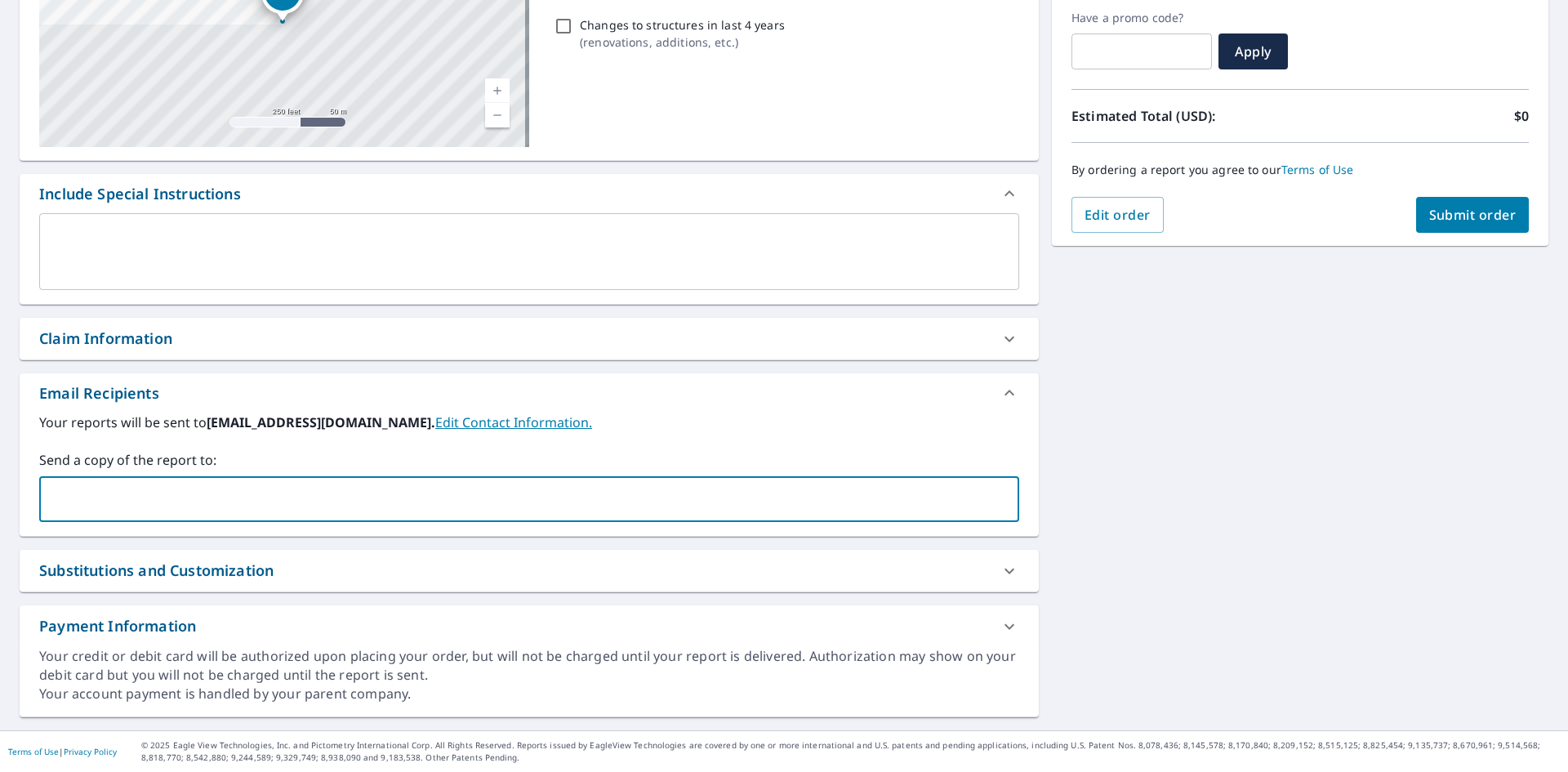
click at [276, 498] on input "text" at bounding box center [516, 498] width 941 height 31
type input "[PERSON_NAME][EMAIL_ADDRESS][DOMAIN_NAME]"
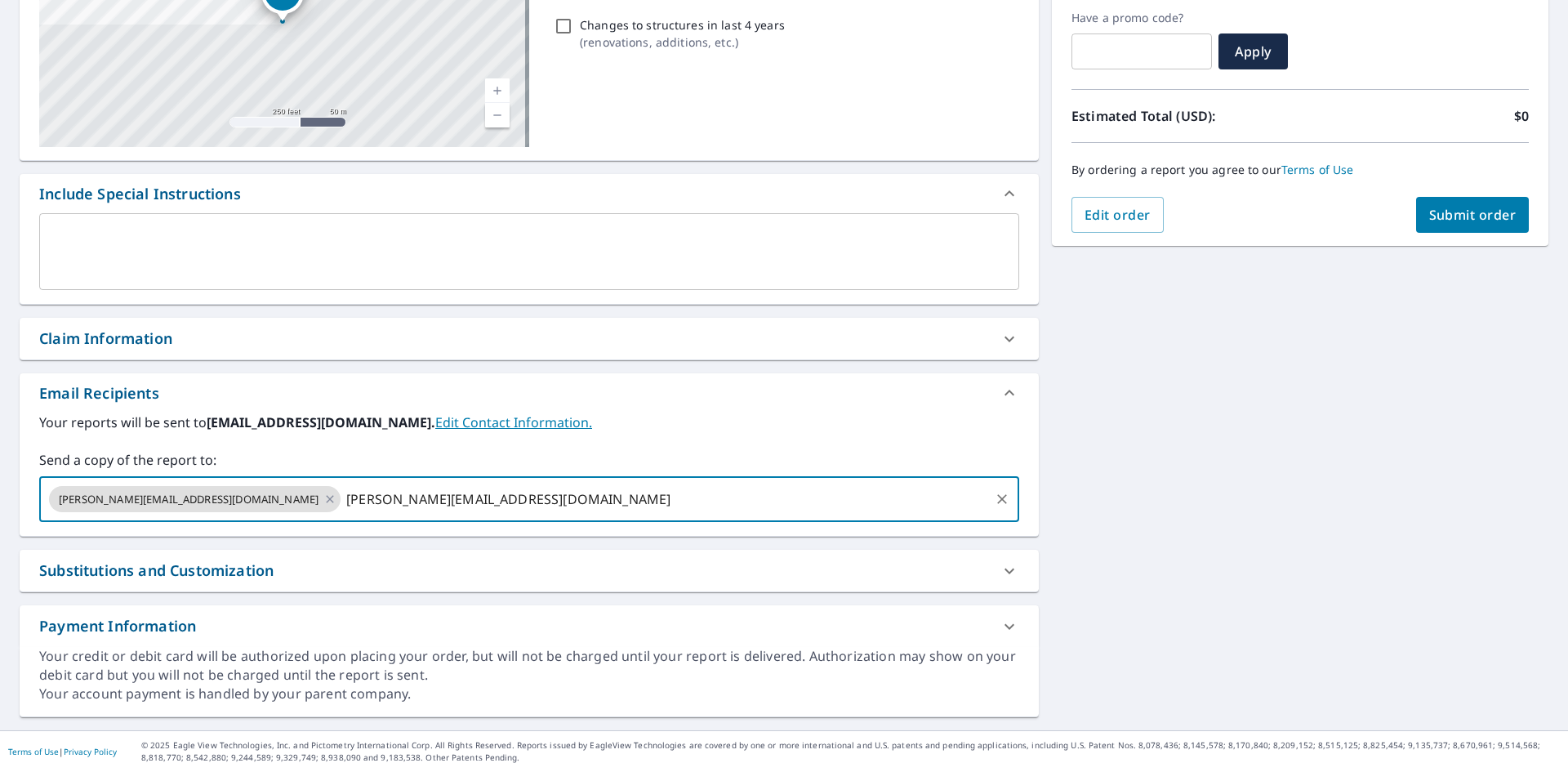
type input "[PERSON_NAME][EMAIL_ADDRESS][DOMAIN_NAME]"
click at [1416, 209] on button "Submit order" at bounding box center [1473, 215] width 114 height 36
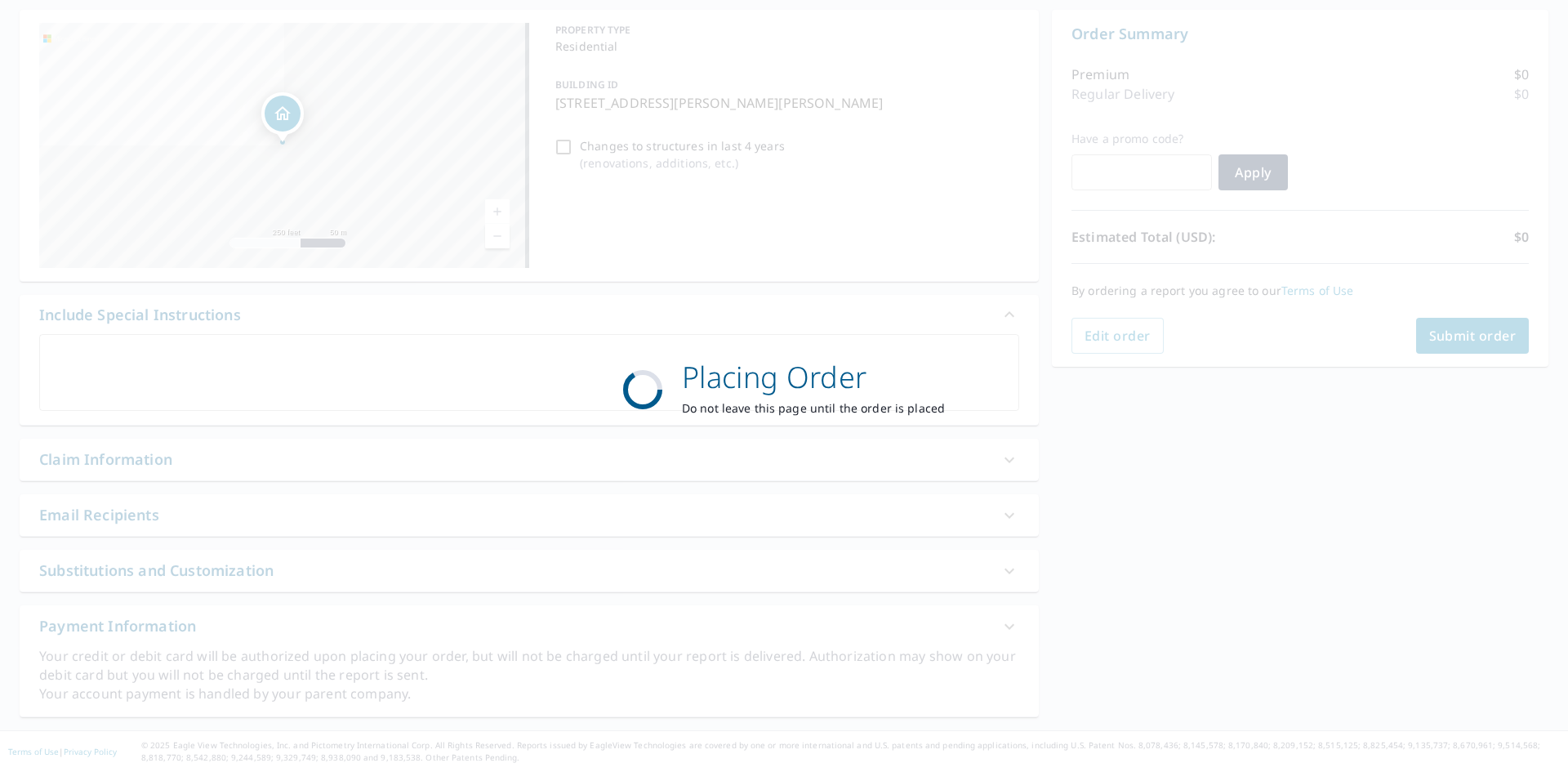
scroll to position [154, 0]
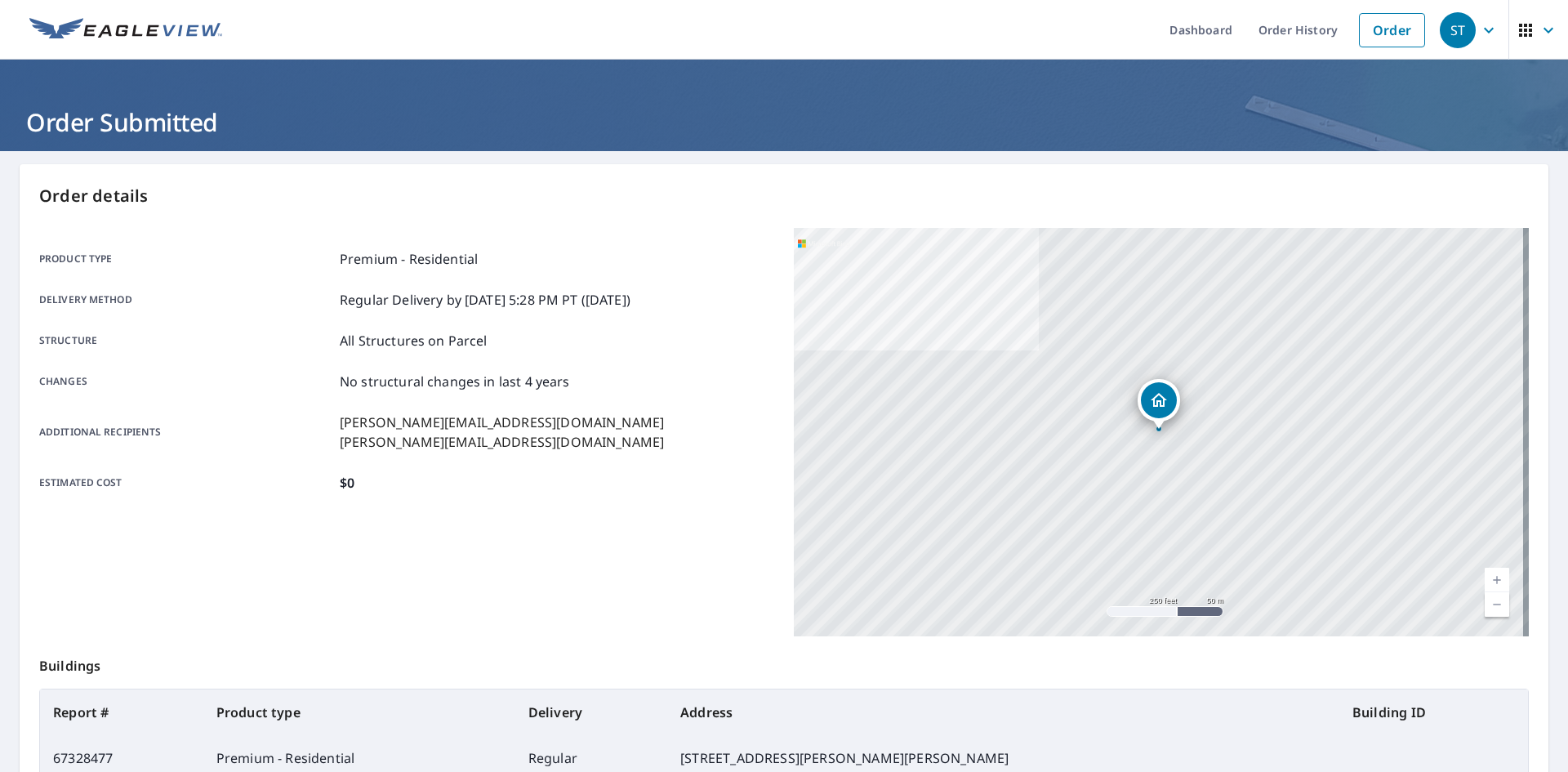
click at [136, 81] on header "Order Submitted" at bounding box center [784, 105] width 1568 height 92
click at [146, 47] on link at bounding box center [126, 29] width 212 height 60
